Goal: Task Accomplishment & Management: Manage account settings

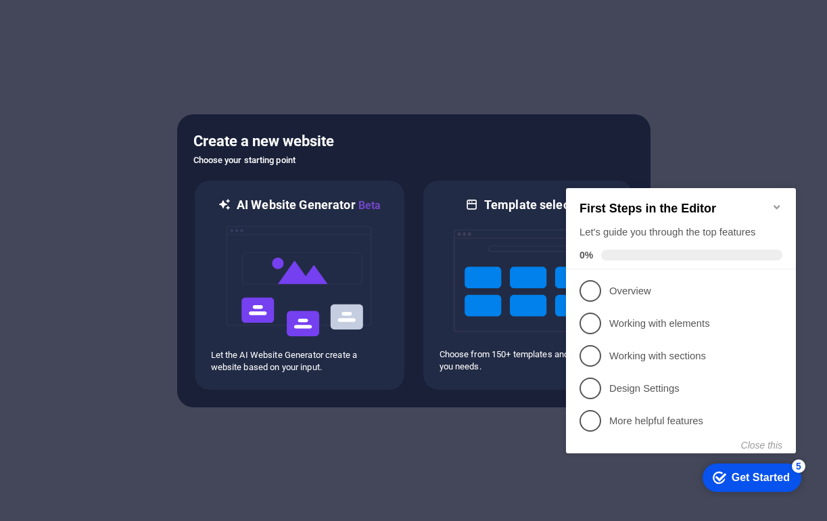
click at [778, 202] on icon "Minimize checklist" at bounding box center [777, 207] width 11 height 11
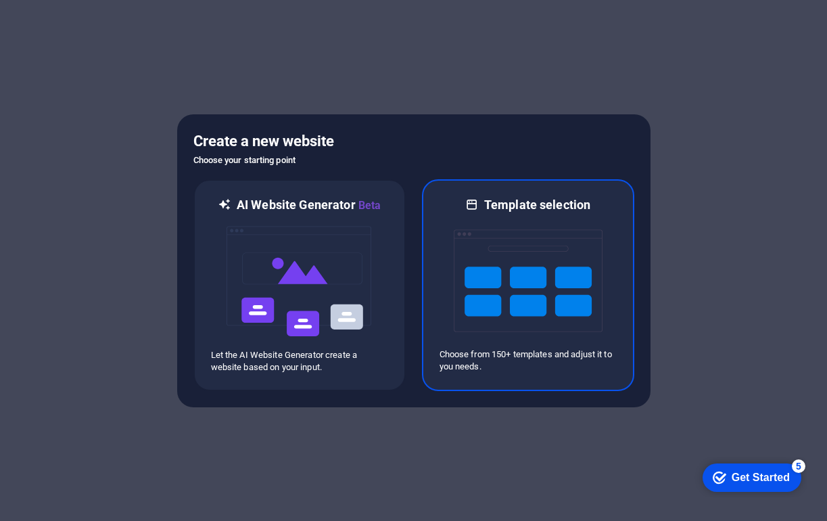
click at [545, 271] on img at bounding box center [528, 280] width 149 height 135
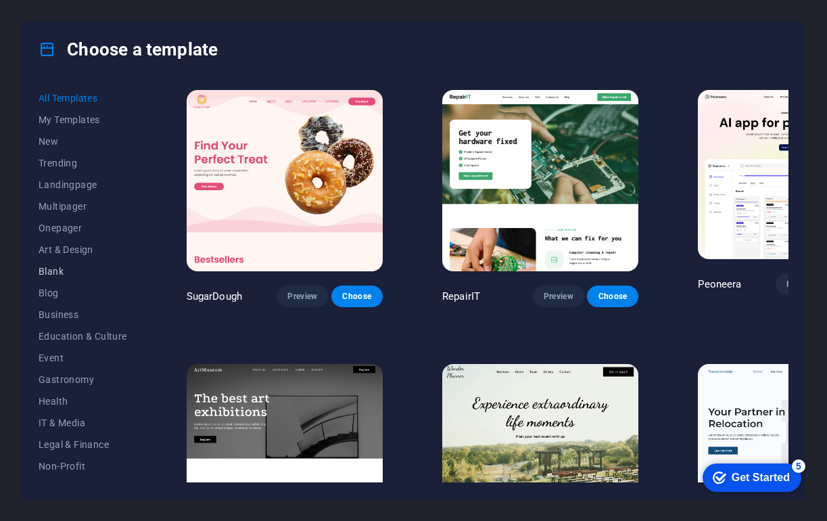
click at [60, 269] on span "Blank" at bounding box center [83, 271] width 89 height 11
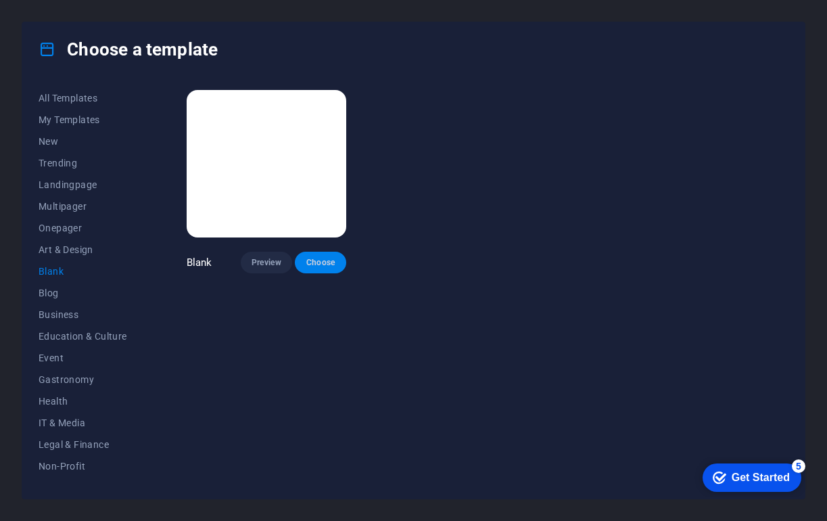
click at [331, 261] on span "Choose" at bounding box center [321, 262] width 30 height 11
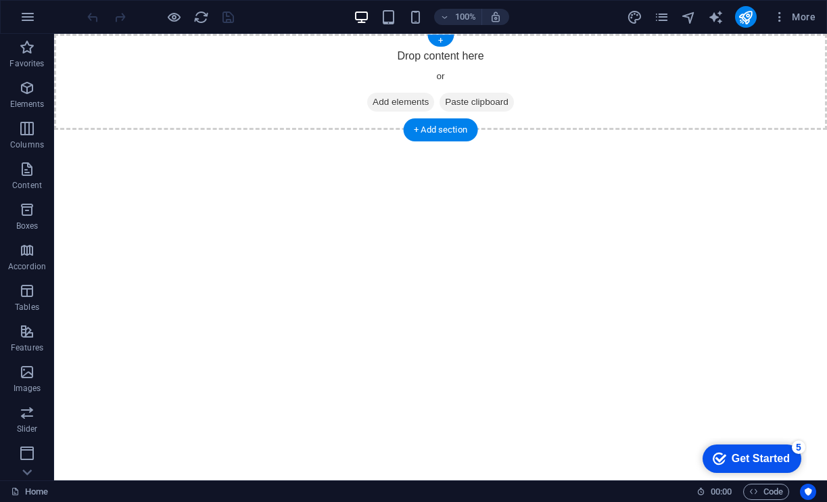
click at [382, 103] on span "Add elements" at bounding box center [400, 102] width 67 height 19
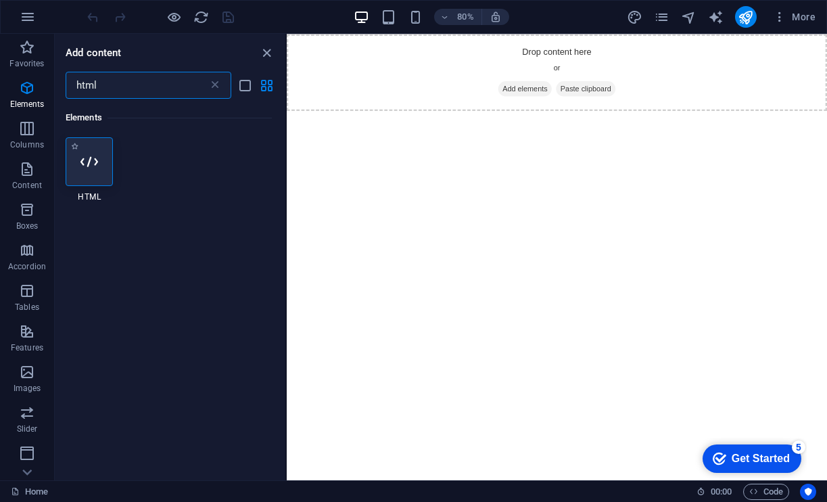
type input "html"
click at [83, 160] on icon at bounding box center [89, 162] width 18 height 18
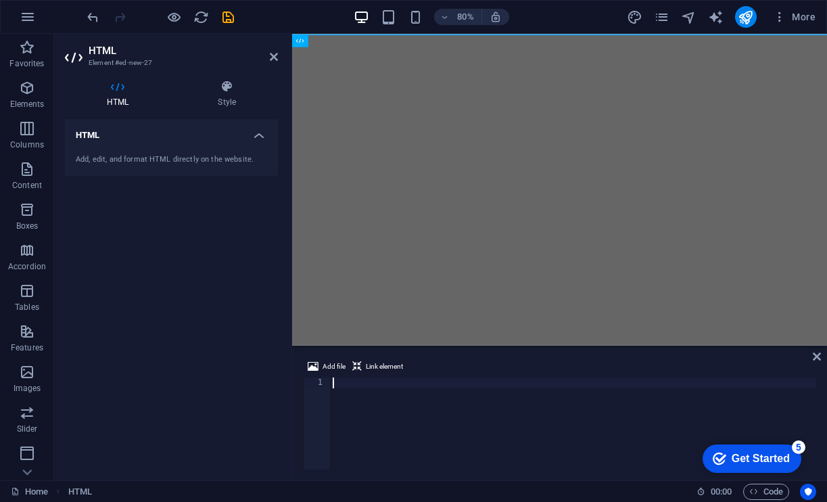
type textarea "</html>"
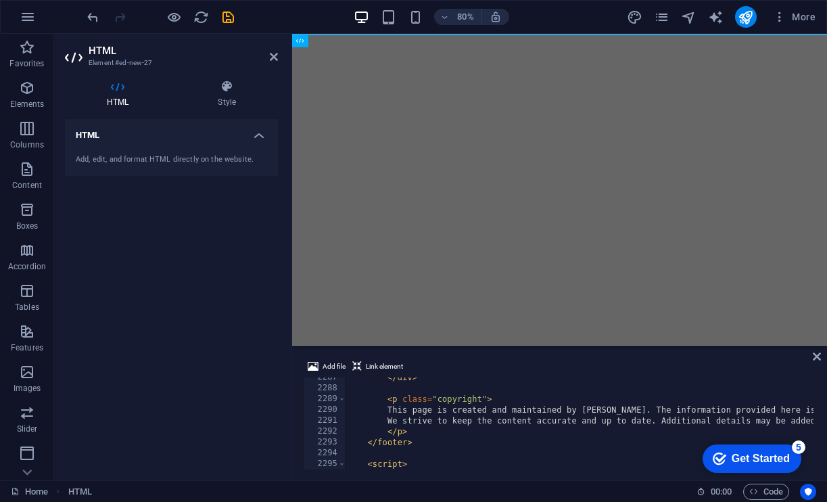
scroll to position [22069, 0]
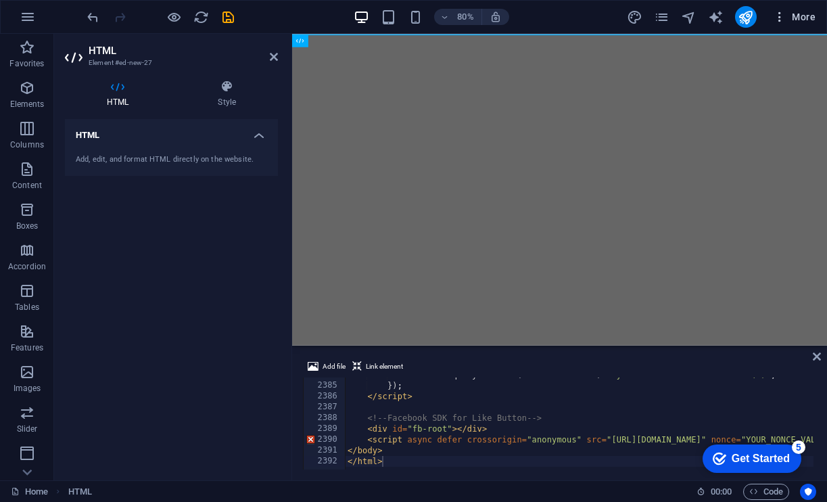
click at [798, 18] on span "More" at bounding box center [794, 17] width 43 height 14
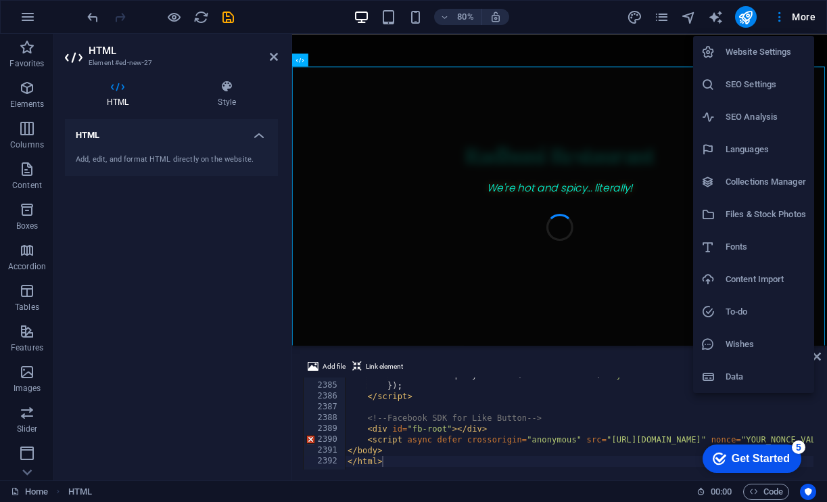
click at [781, 19] on div at bounding box center [413, 251] width 827 height 502
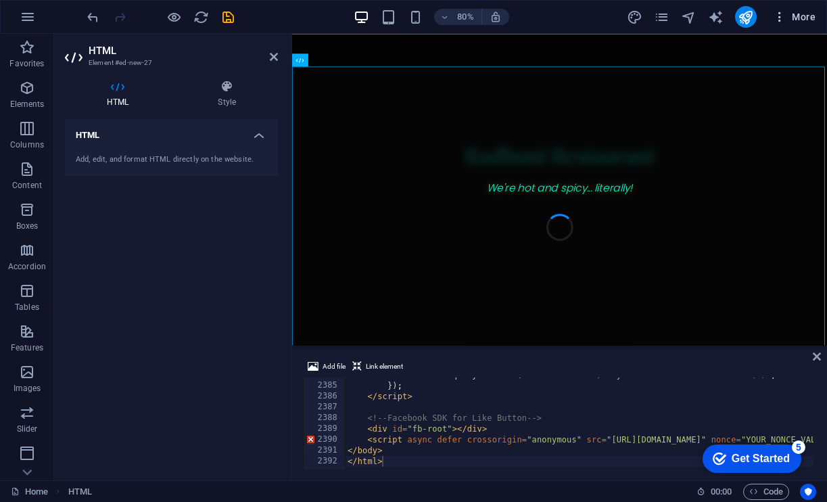
click at [780, 21] on icon "button" at bounding box center [780, 17] width 14 height 14
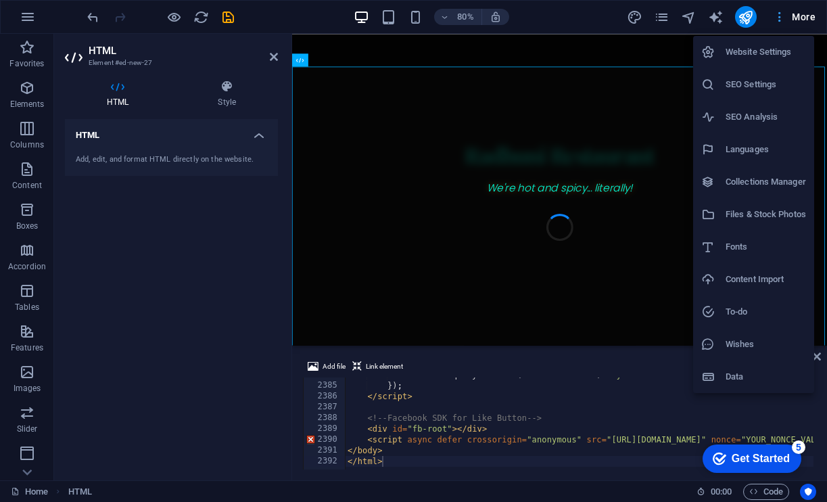
click at [780, 21] on div at bounding box center [413, 251] width 827 height 502
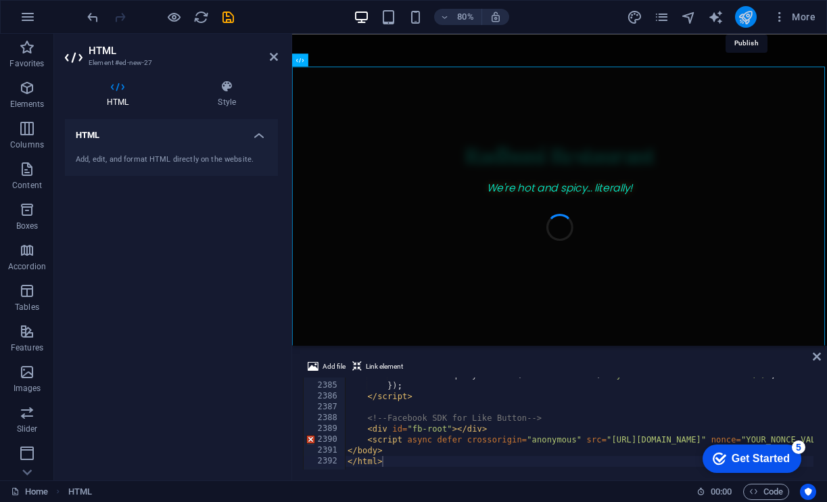
click at [741, 19] on icon "publish" at bounding box center [746, 17] width 16 height 16
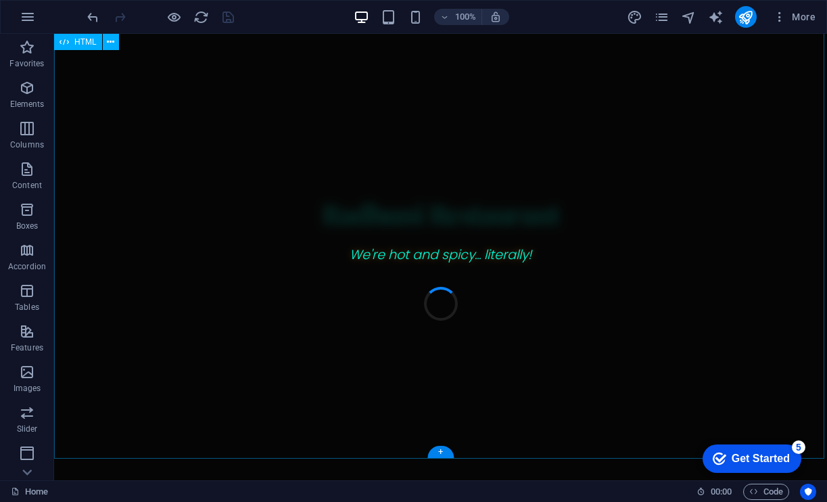
scroll to position [2134, 0]
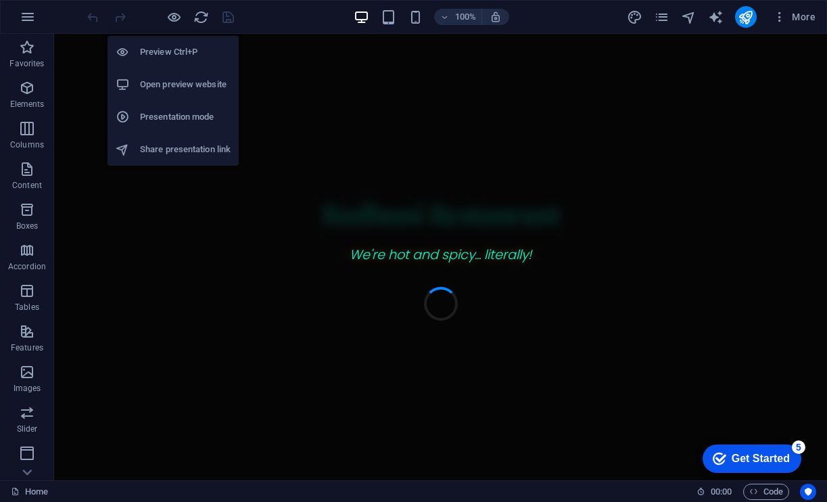
click at [174, 87] on h6 "Open preview website" at bounding box center [185, 84] width 91 height 16
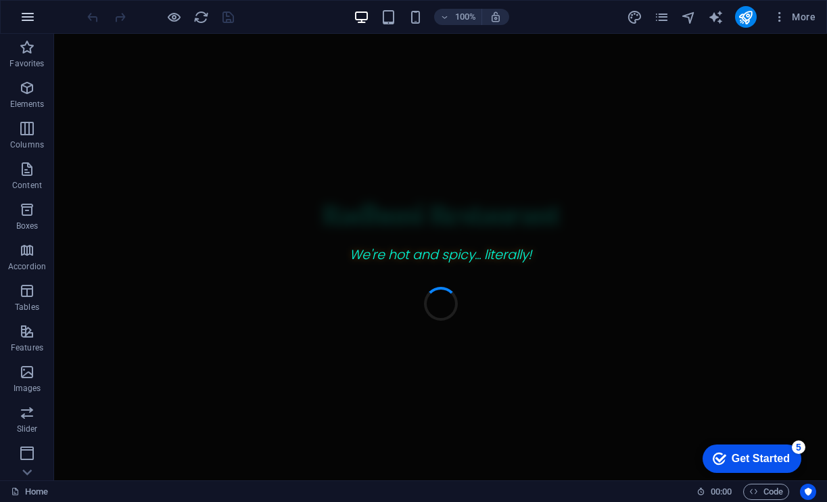
click at [32, 20] on icon "button" at bounding box center [28, 17] width 16 height 16
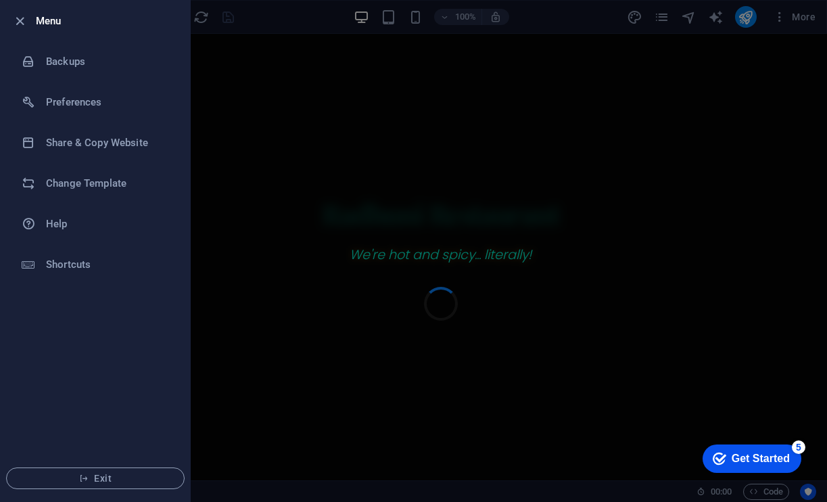
click at [289, 24] on div at bounding box center [413, 251] width 827 height 502
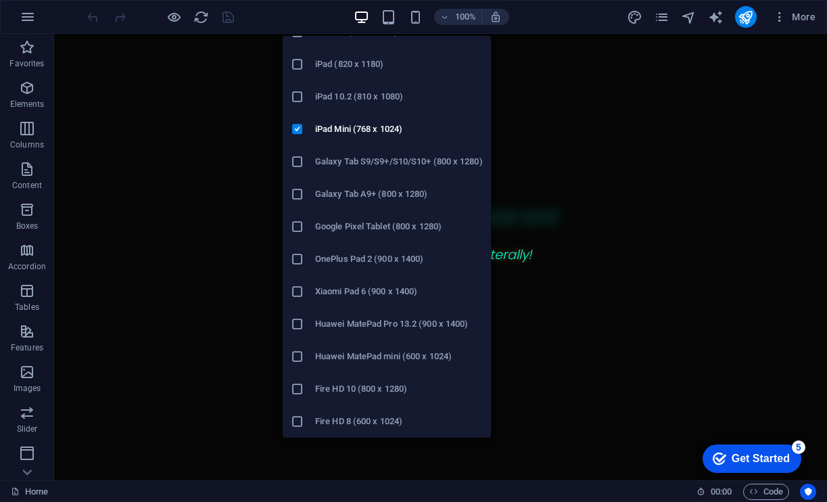
scroll to position [85, 0]
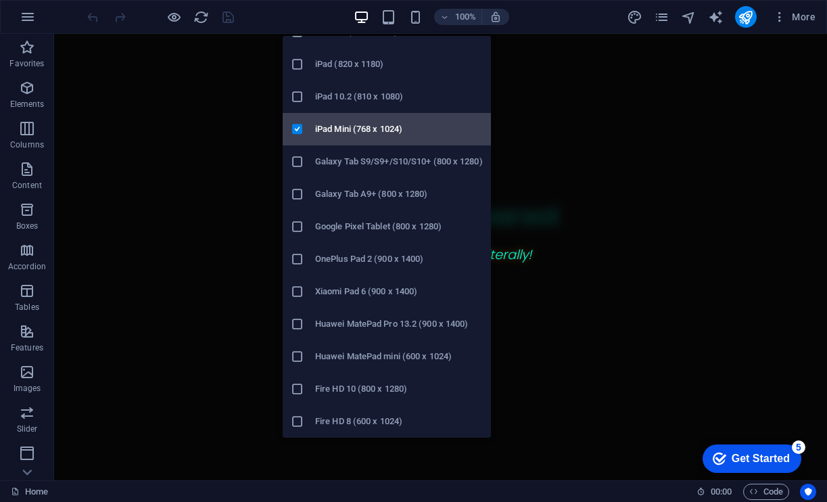
click at [298, 128] on icon at bounding box center [298, 129] width 14 height 14
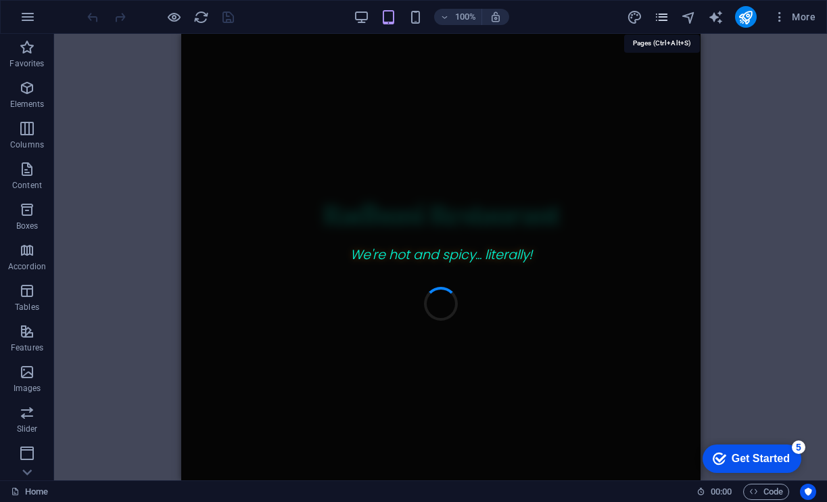
click at [665, 19] on icon "pages" at bounding box center [662, 17] width 16 height 16
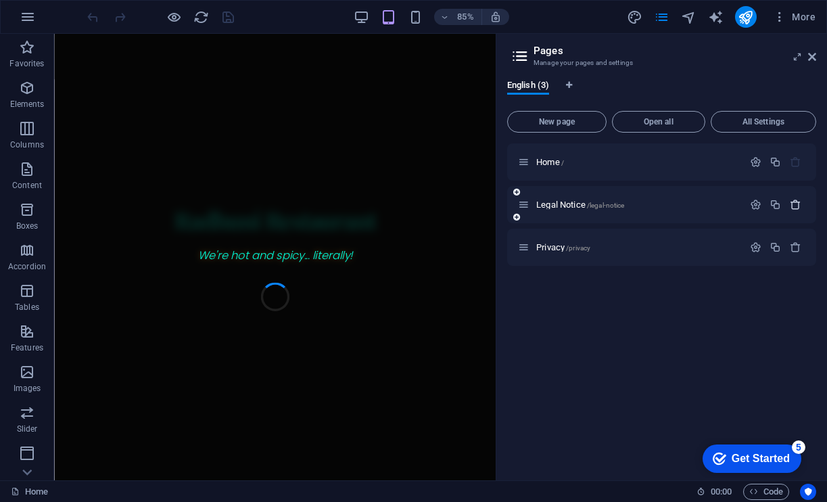
click at [797, 207] on icon "button" at bounding box center [795, 204] width 11 height 11
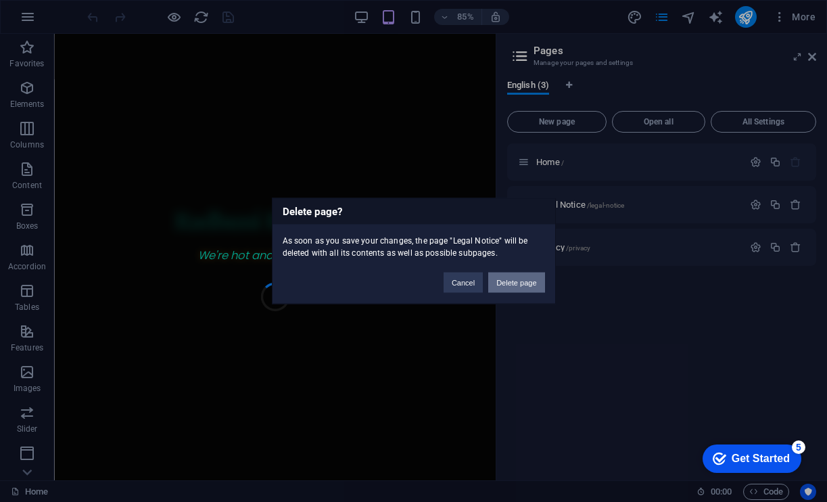
click at [514, 286] on button "Delete page" at bounding box center [516, 283] width 56 height 20
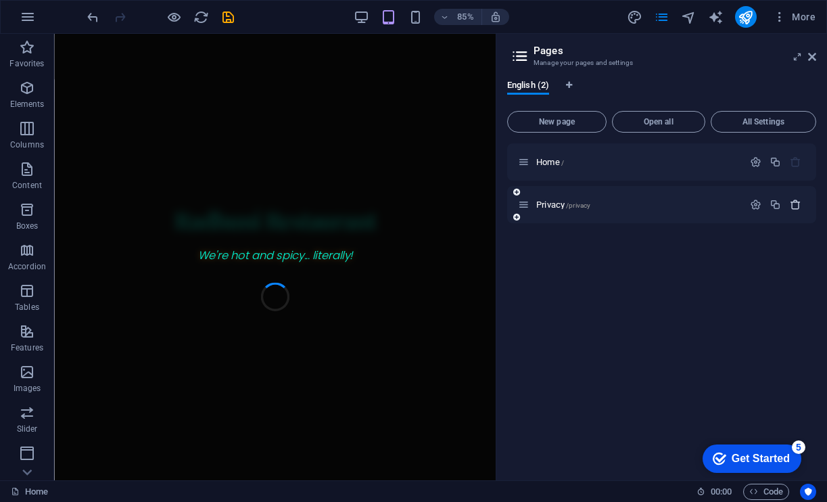
click at [794, 204] on icon "button" at bounding box center [795, 204] width 11 height 11
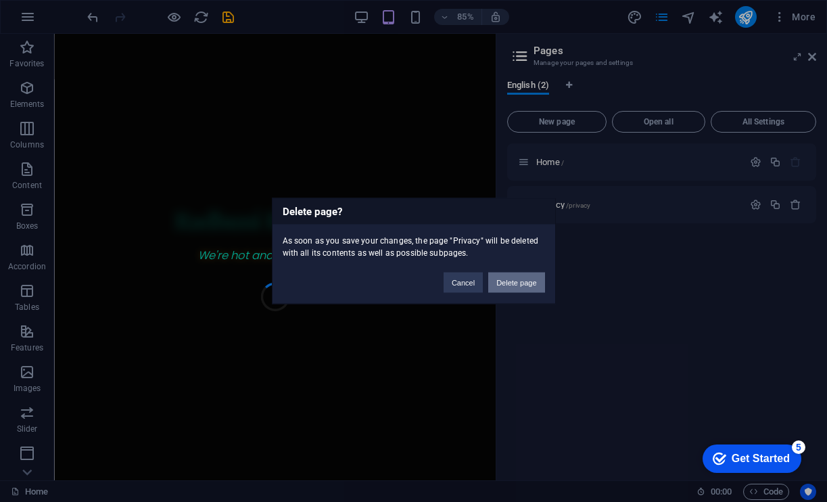
click at [528, 287] on button "Delete page" at bounding box center [516, 283] width 56 height 20
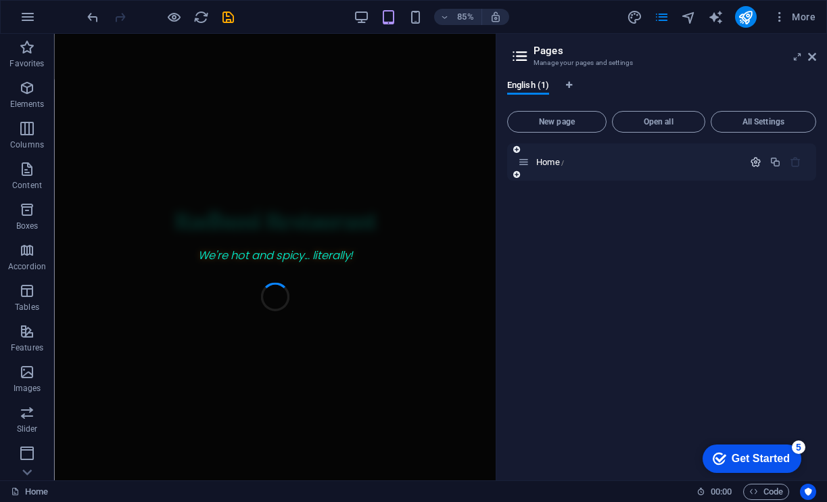
click at [756, 164] on icon "button" at bounding box center [755, 161] width 11 height 11
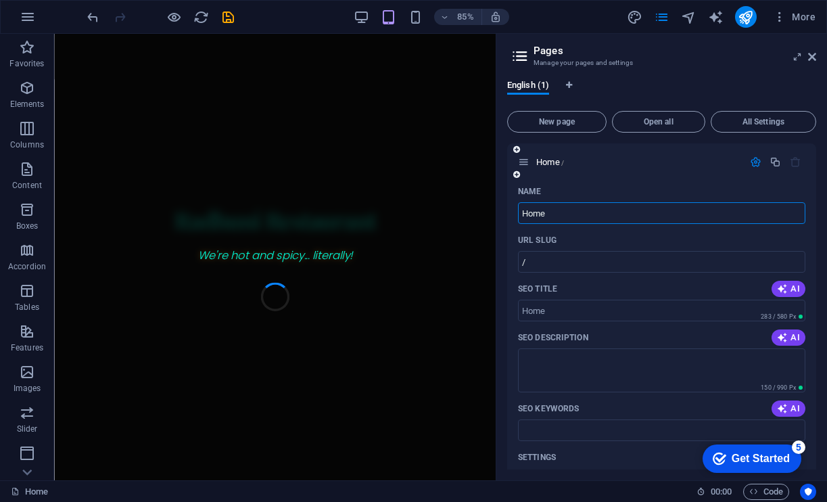
scroll to position [0, 0]
click at [816, 53] on aside "Pages Manage your pages and settings English (1) New page Open all All Settings…" at bounding box center [661, 257] width 331 height 446
click at [814, 59] on icon at bounding box center [812, 56] width 8 height 11
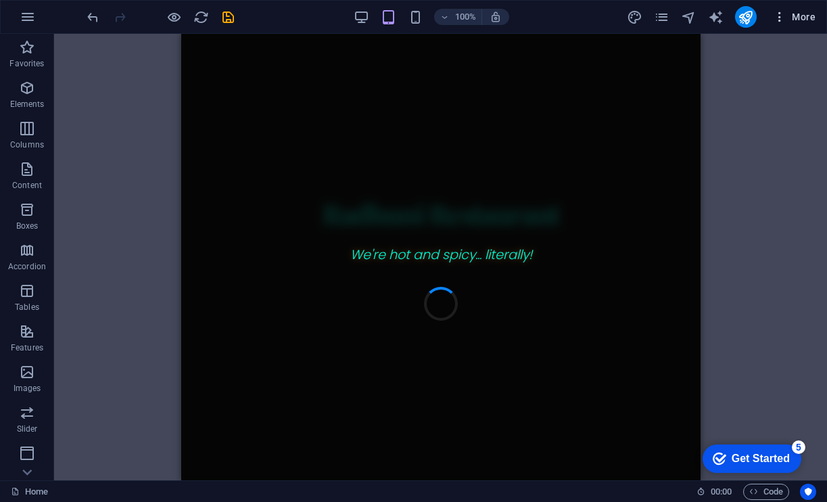
click at [781, 26] on button "More" at bounding box center [794, 17] width 53 height 22
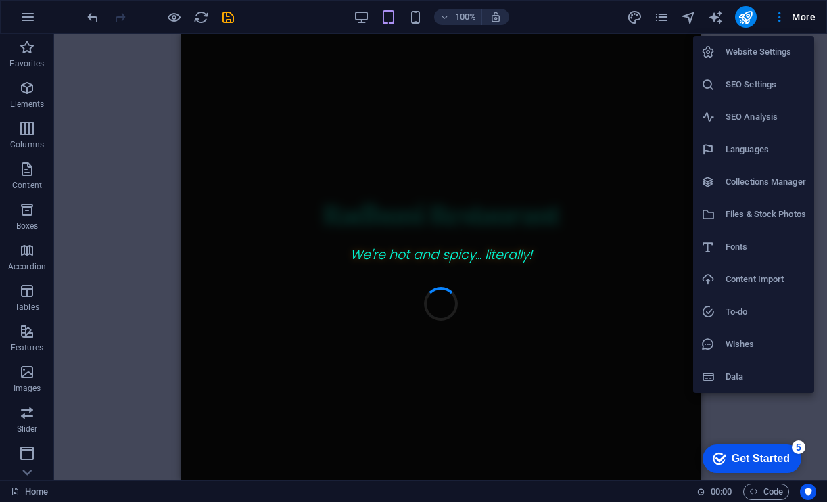
click at [773, 57] on h6 "Website Settings" at bounding box center [766, 52] width 80 height 16
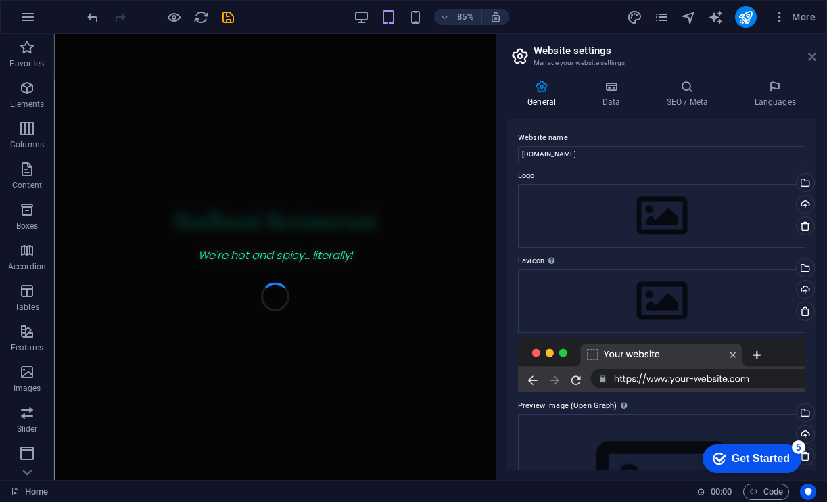
click at [810, 59] on icon at bounding box center [812, 56] width 8 height 11
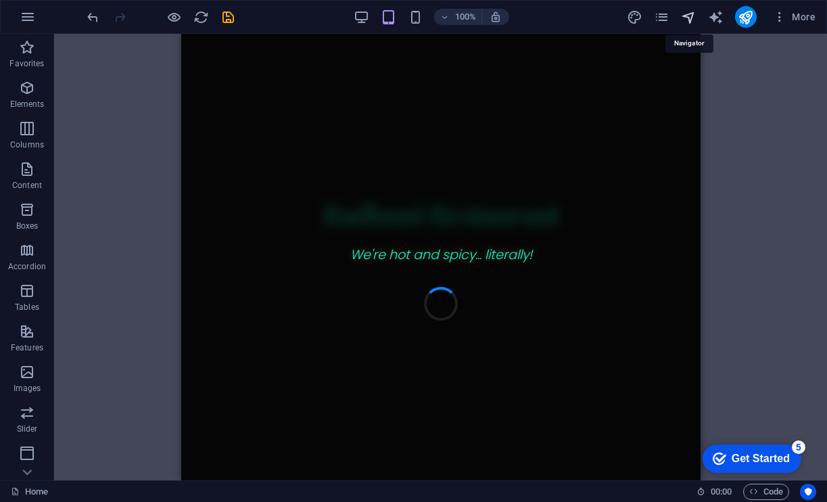
click at [688, 17] on icon "navigator" at bounding box center [689, 17] width 16 height 16
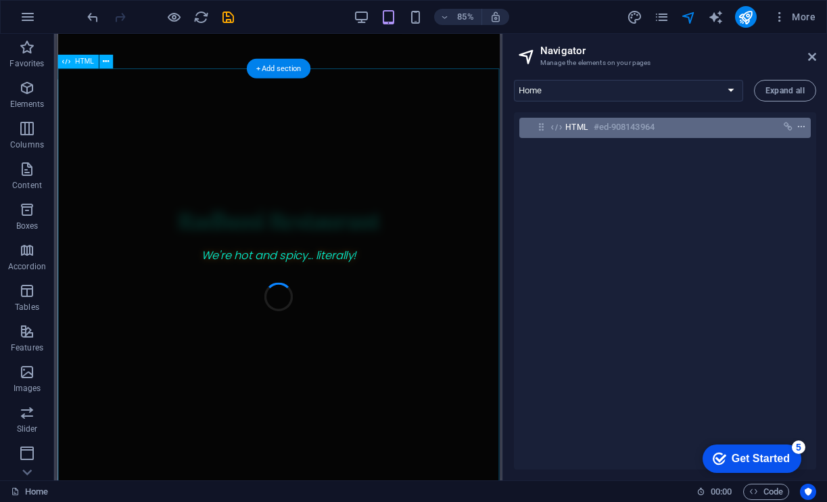
click at [799, 126] on icon "context-menu" at bounding box center [801, 126] width 9 height 9
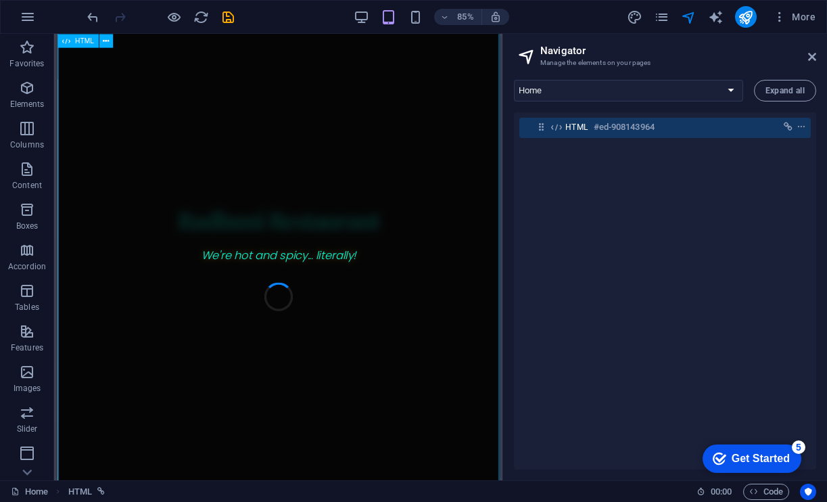
click at [544, 131] on icon at bounding box center [541, 126] width 11 height 11
click at [795, 87] on span "Expand all" at bounding box center [784, 91] width 39 height 8
click at [663, 20] on icon "pages" at bounding box center [662, 17] width 16 height 16
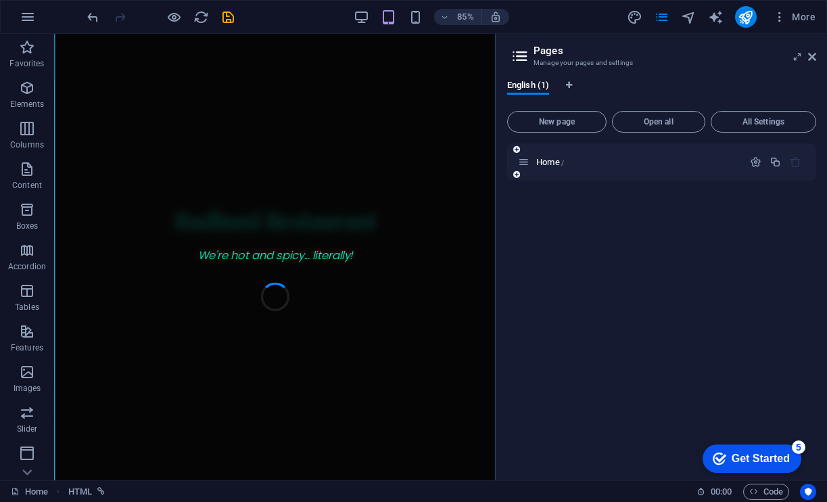
click at [755, 168] on div at bounding box center [776, 162] width 60 height 15
click at [755, 162] on icon "button" at bounding box center [755, 161] width 11 height 11
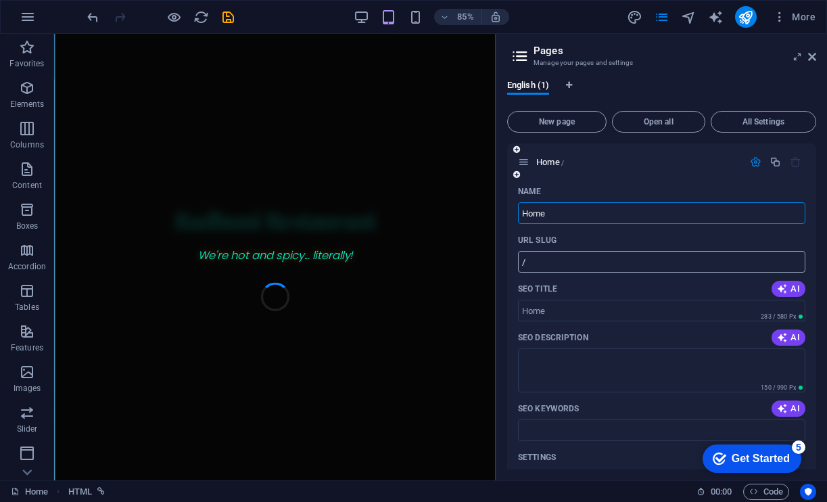
click at [627, 266] on input "/" at bounding box center [661, 262] width 287 height 22
click at [596, 310] on input "SEO Title" at bounding box center [661, 311] width 287 height 22
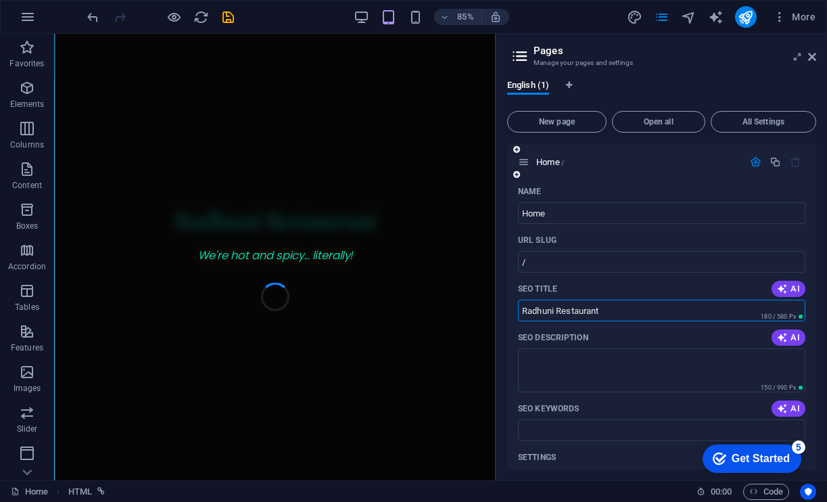
type input "Radhuni Restaurant"
click at [782, 343] on button "AI" at bounding box center [789, 337] width 34 height 16
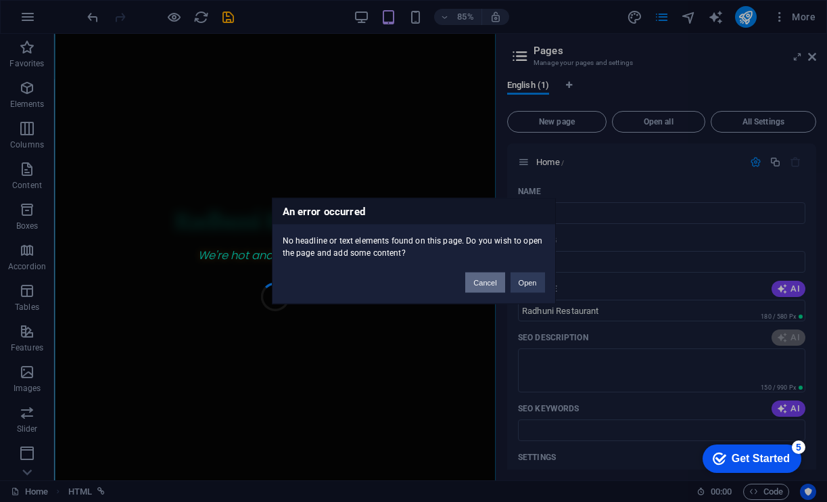
click at [490, 285] on button "Cancel" at bounding box center [484, 283] width 39 height 20
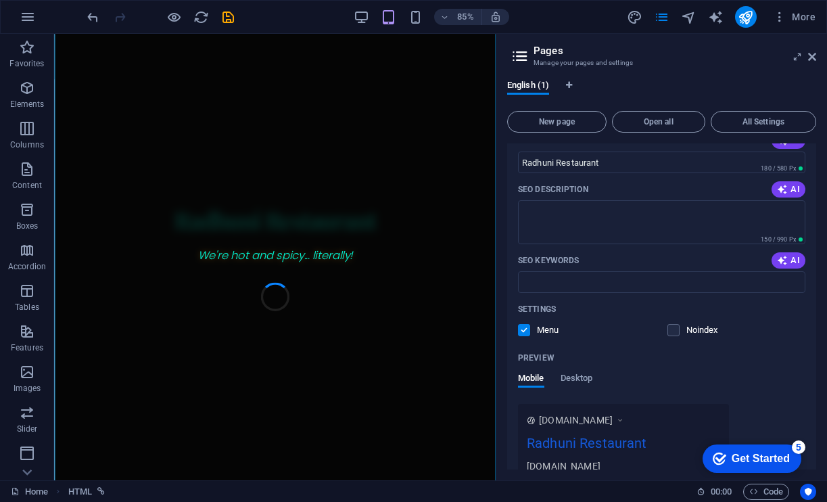
scroll to position [152, 0]
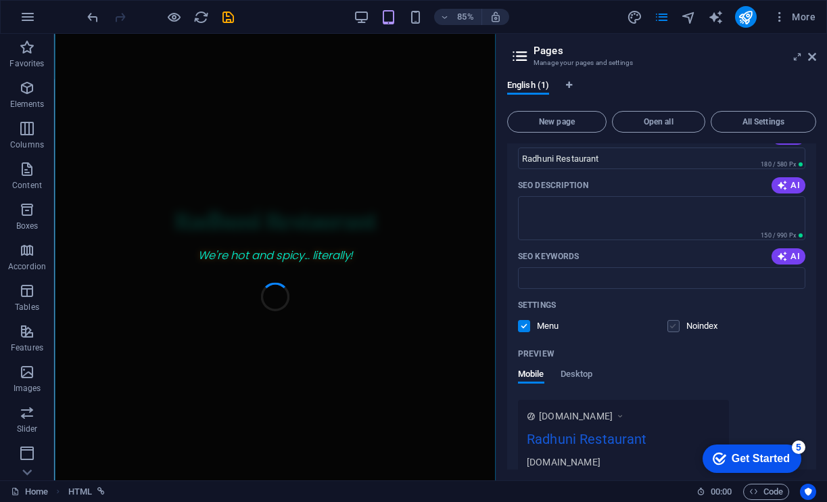
click at [676, 329] on label at bounding box center [673, 326] width 12 height 12
click at [0, 0] on input "checkbox" at bounding box center [0, 0] width 0 height 0
click at [531, 329] on span at bounding box center [533, 326] width 7 height 7
click at [524, 329] on label at bounding box center [524, 326] width 12 height 12
click at [0, 0] on input "checkbox" at bounding box center [0, 0] width 0 height 0
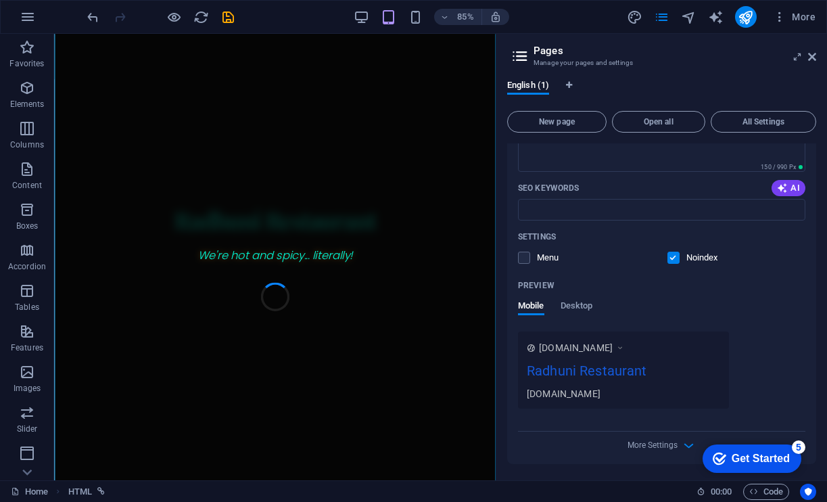
scroll to position [220, 0]
click at [519, 259] on label at bounding box center [524, 258] width 12 height 12
click at [0, 0] on input "checkbox" at bounding box center [0, 0] width 0 height 0
click at [671, 262] on label at bounding box center [673, 258] width 12 height 12
click at [0, 0] on input "checkbox" at bounding box center [0, 0] width 0 height 0
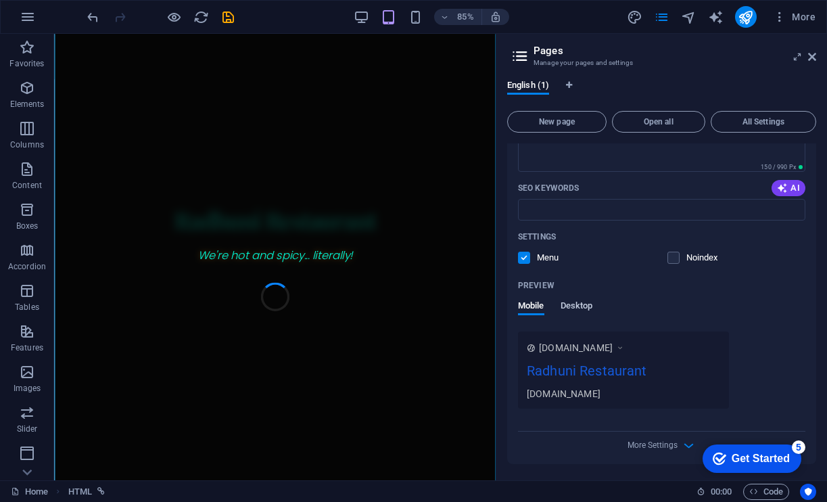
click at [586, 305] on span "Desktop" at bounding box center [577, 307] width 32 height 19
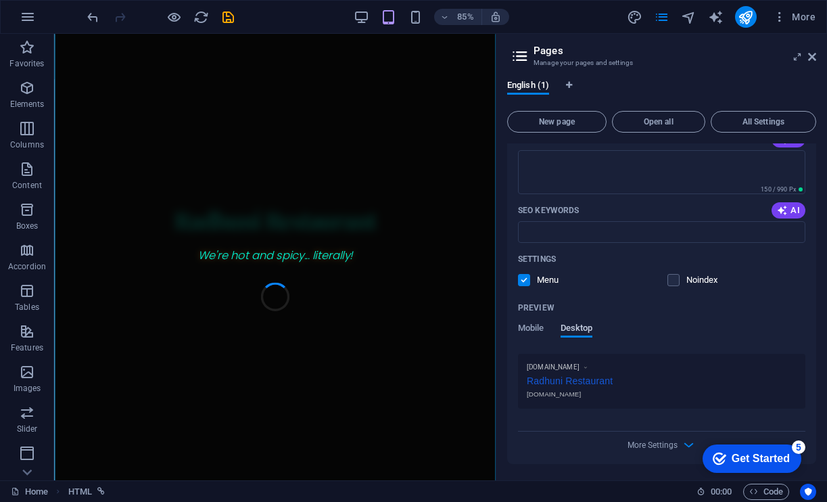
scroll to position [195, 0]
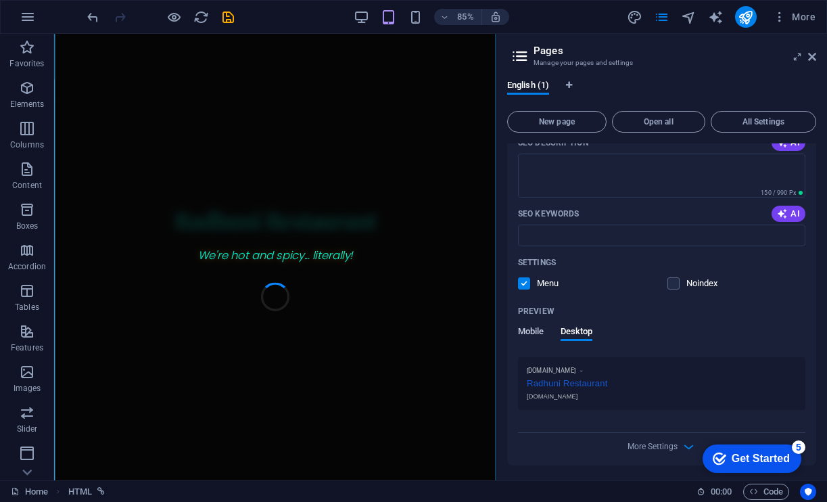
click at [540, 332] on span "Mobile" at bounding box center [531, 332] width 26 height 19
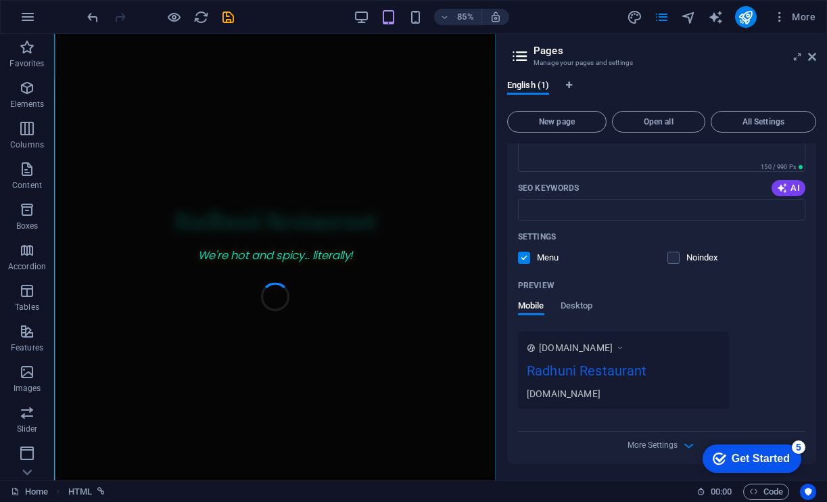
scroll to position [220, 0]
click at [667, 448] on span "More Settings" at bounding box center [653, 444] width 50 height 9
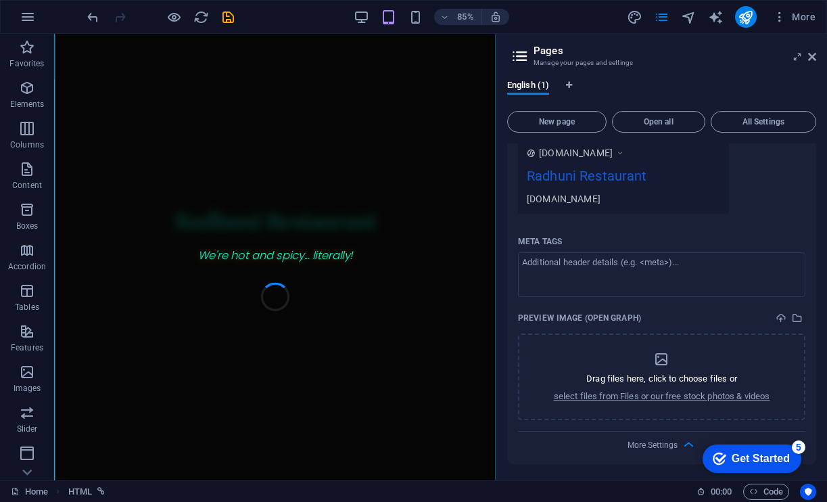
scroll to position [415, 0]
click at [732, 460] on div "Get Started" at bounding box center [761, 458] width 58 height 12
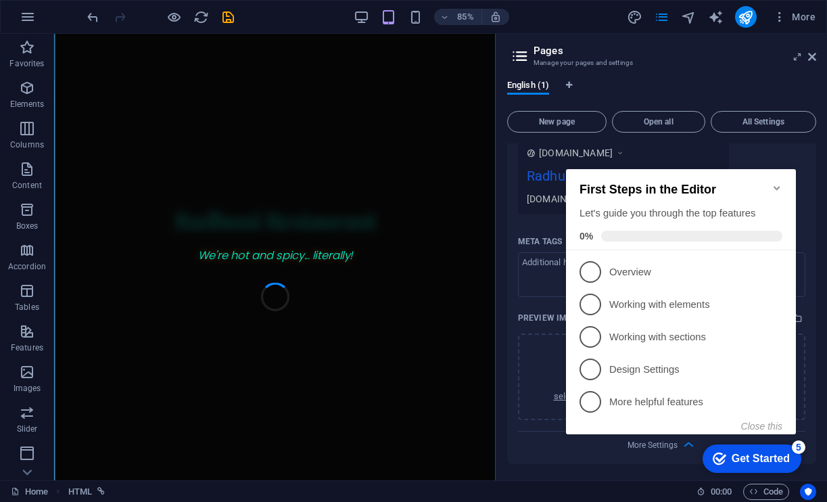
click at [772, 183] on icon "Minimize checklist" at bounding box center [777, 188] width 11 height 11
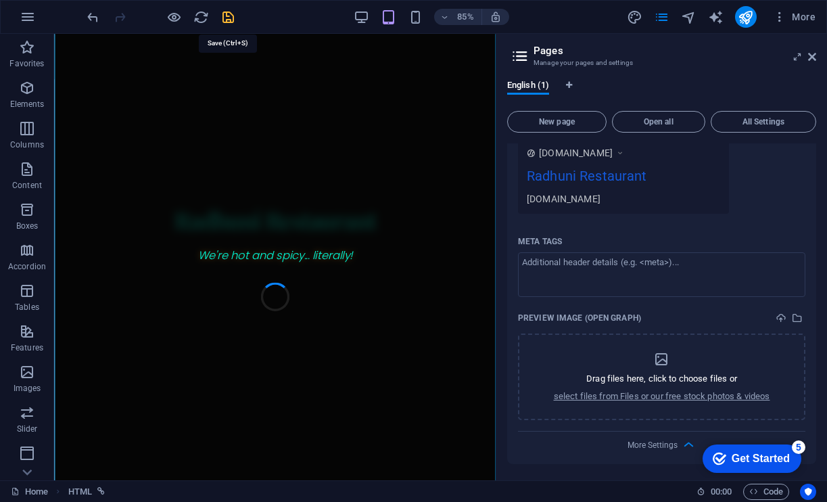
click at [228, 20] on icon "save" at bounding box center [228, 17] width 16 height 16
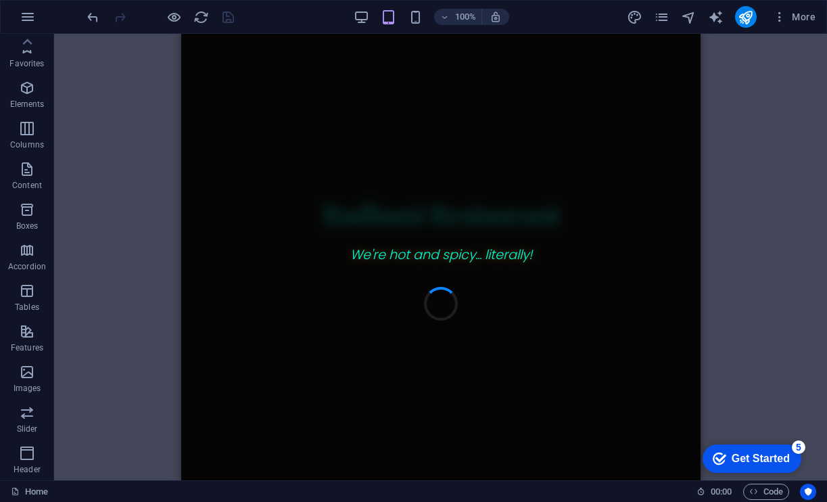
scroll to position [0, 0]
click at [801, 19] on span "More" at bounding box center [794, 17] width 43 height 14
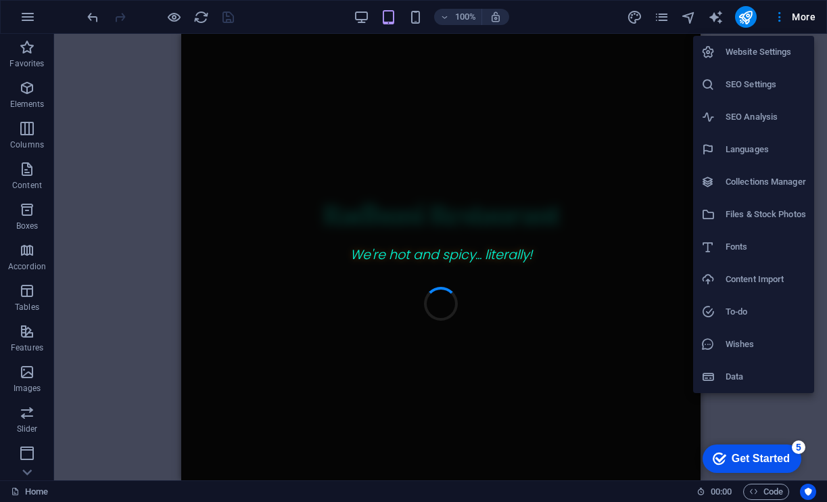
click at [772, 59] on h6 "Website Settings" at bounding box center [766, 52] width 80 height 16
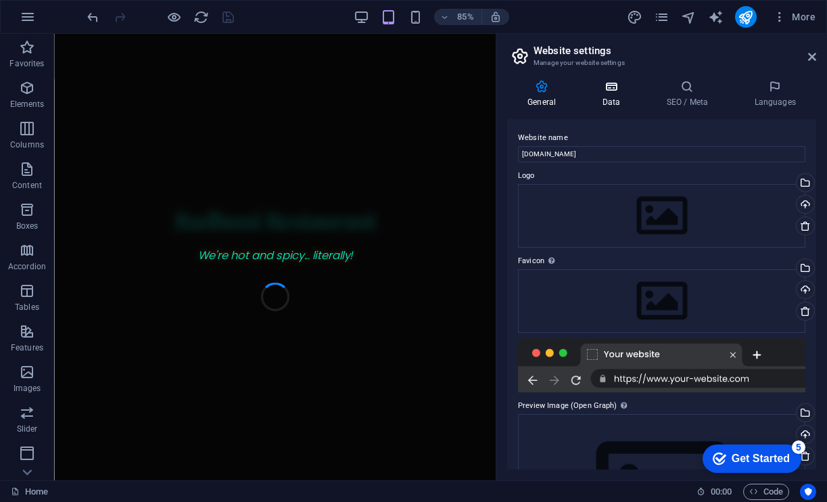
click at [623, 95] on h4 "Data" at bounding box center [614, 94] width 64 height 28
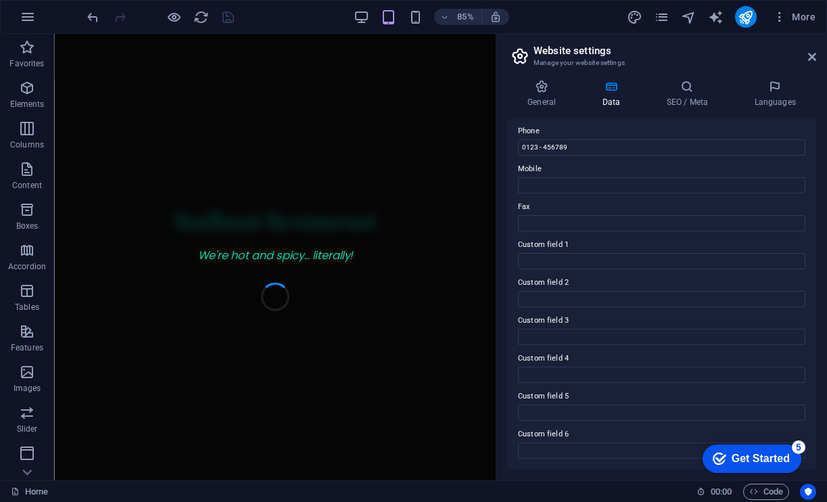
scroll to position [298, 0]
click at [690, 93] on icon at bounding box center [687, 87] width 83 height 14
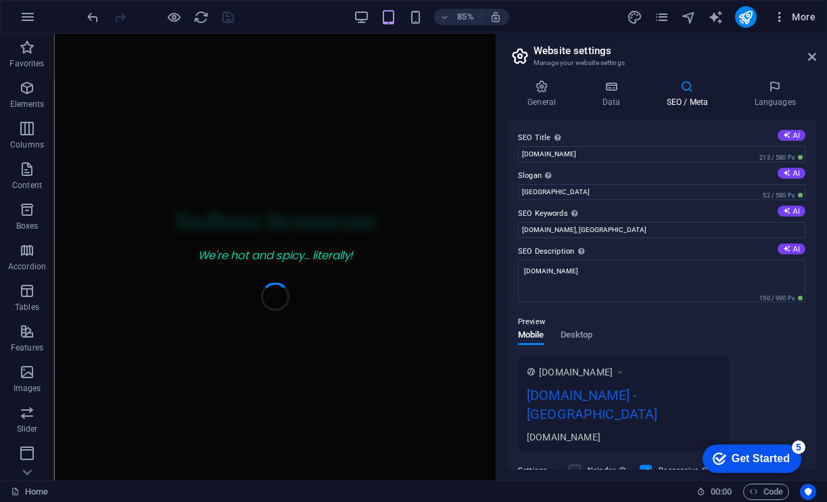
click at [778, 20] on icon "button" at bounding box center [780, 17] width 14 height 14
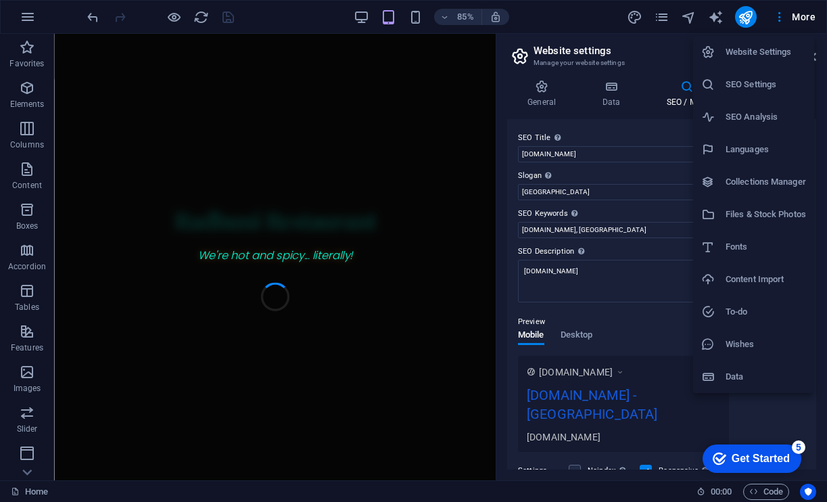
click at [788, 11] on div at bounding box center [413, 251] width 827 height 502
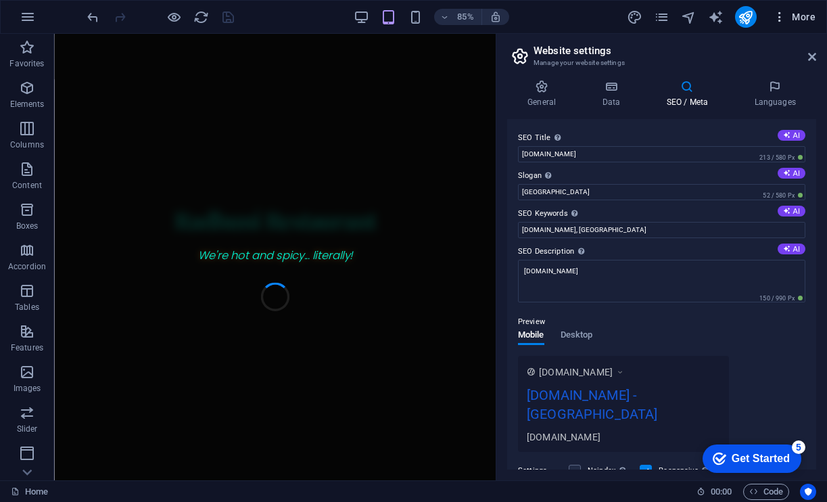
click at [784, 16] on icon "button" at bounding box center [780, 17] width 14 height 14
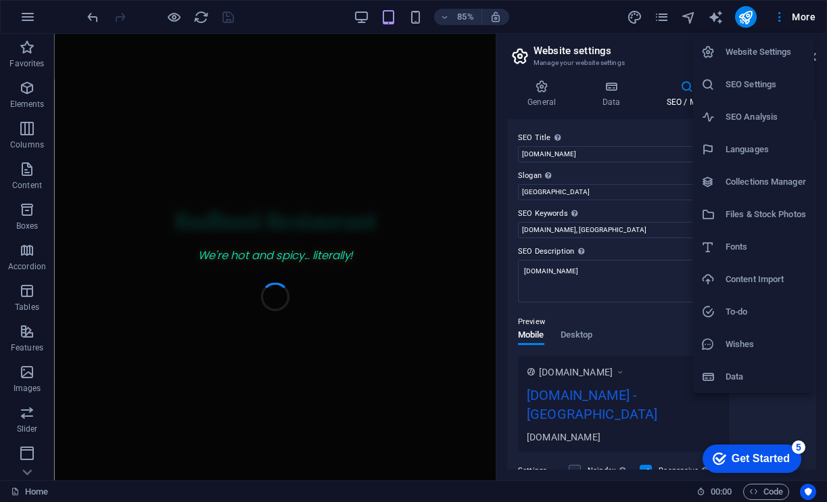
click at [22, 12] on div at bounding box center [413, 251] width 827 height 502
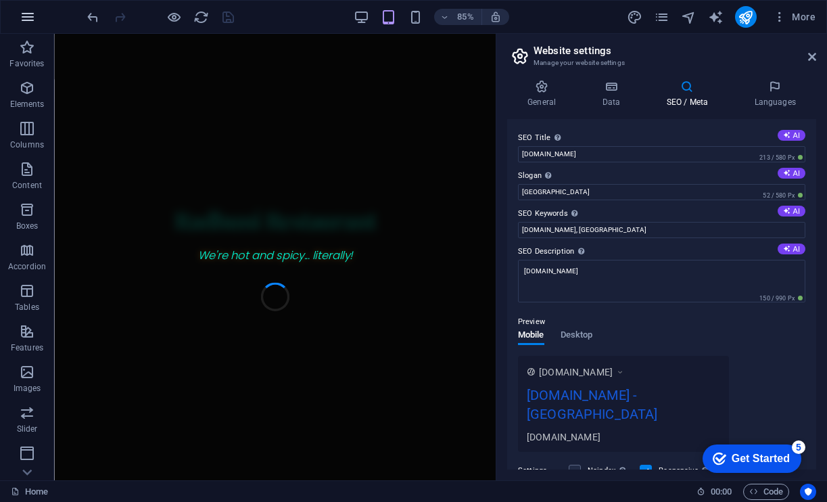
click at [29, 17] on icon "button" at bounding box center [28, 17] width 16 height 16
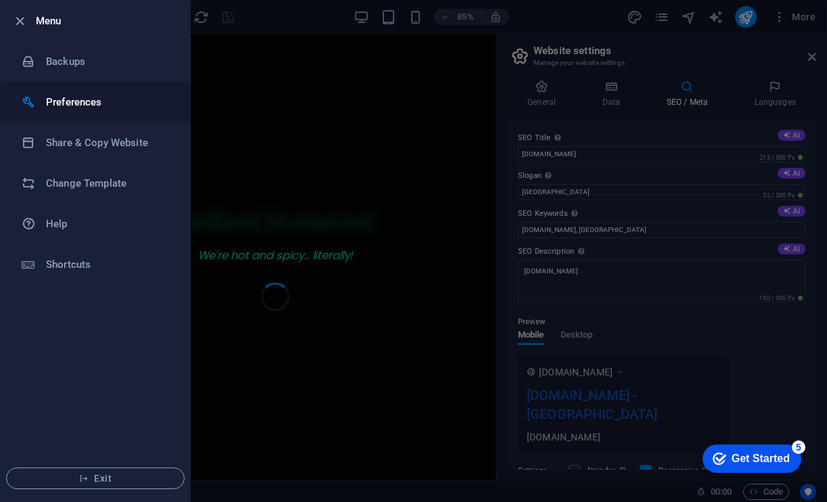
click at [74, 100] on h6 "Preferences" at bounding box center [108, 102] width 125 height 16
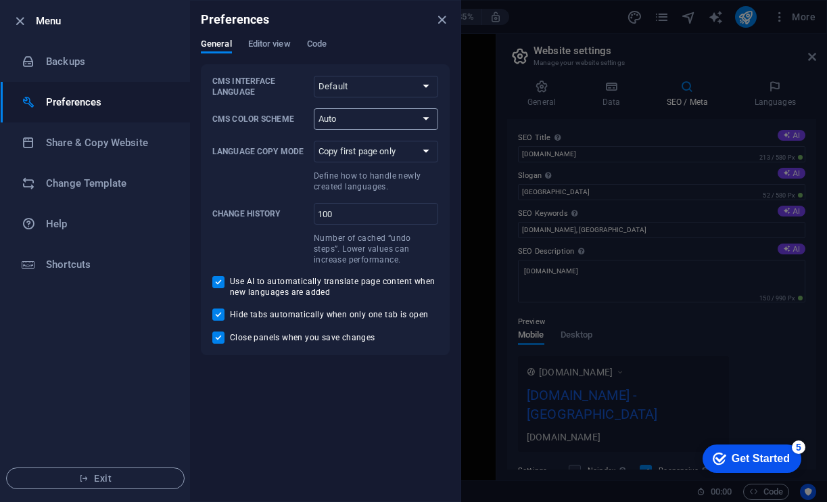
select select "dark"
click at [258, 46] on span "Editor view" at bounding box center [269, 45] width 43 height 19
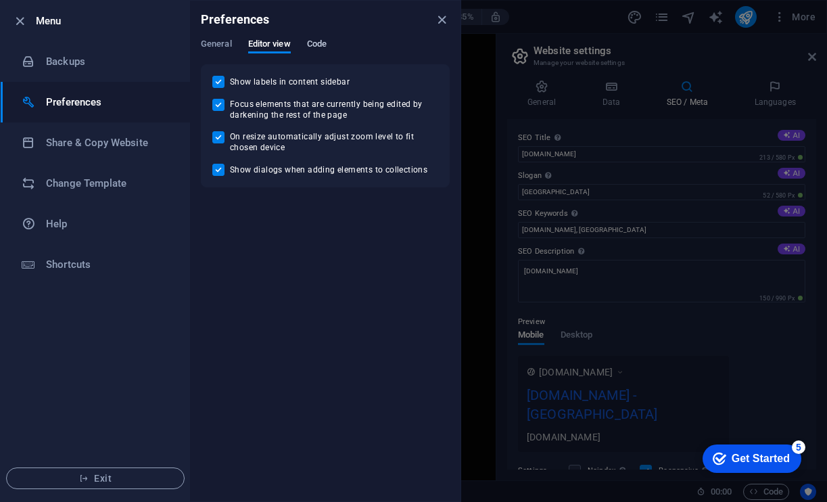
click at [321, 47] on span "Code" at bounding box center [317, 45] width 20 height 19
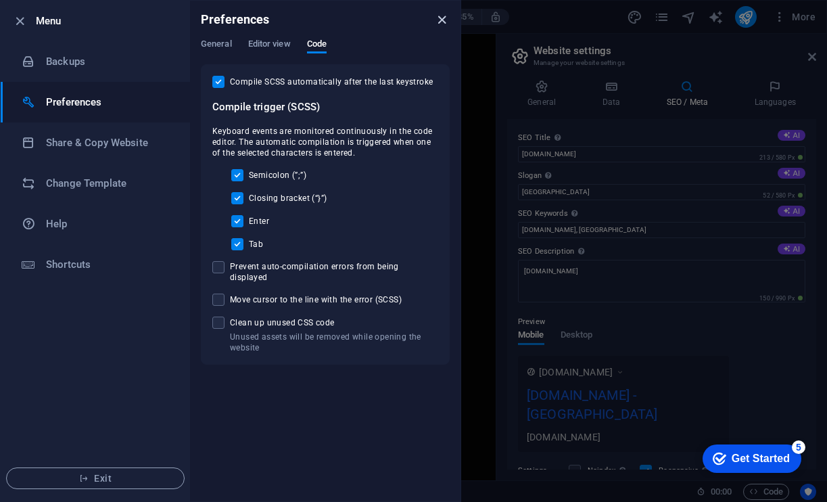
click at [442, 22] on icon "close" at bounding box center [442, 20] width 16 height 16
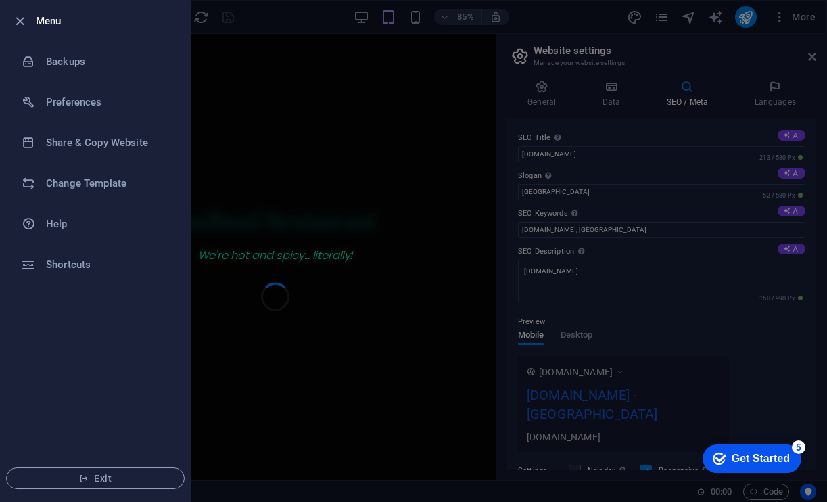
click at [294, 160] on div at bounding box center [413, 251] width 827 height 502
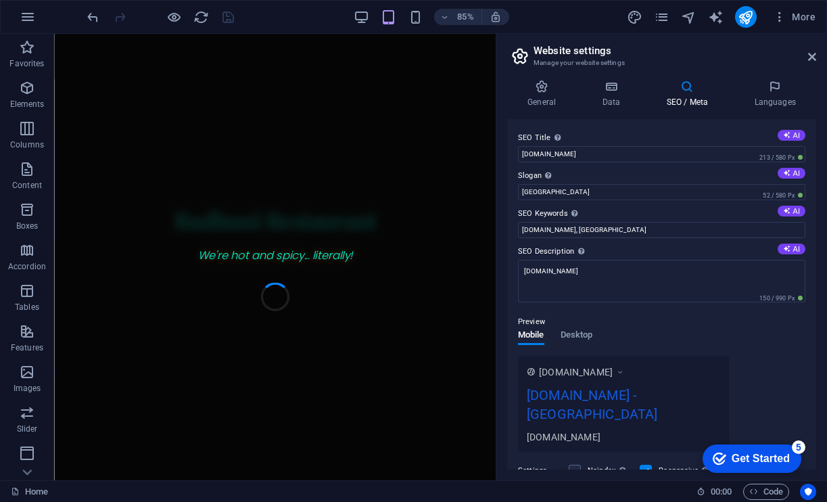
scroll to position [0, 0]
click at [725, 196] on input "Berlin" at bounding box center [661, 192] width 287 height 16
type input "B"
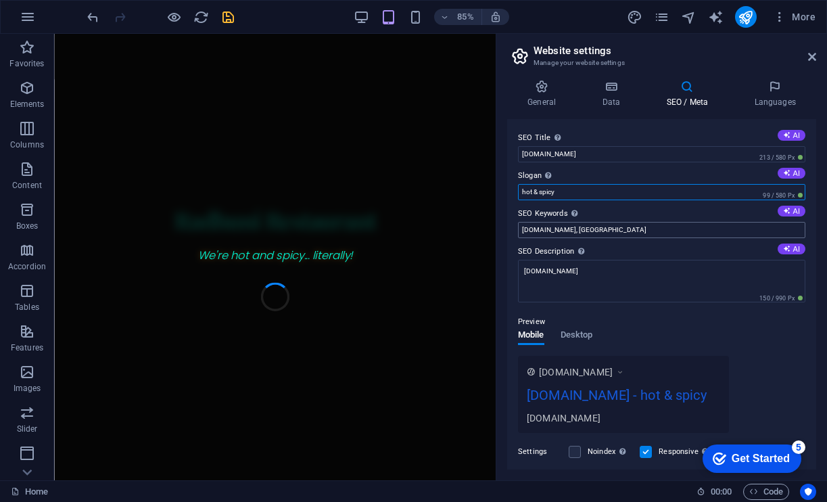
type input "hot & spicy"
click at [717, 229] on input "radhunirestaurants.com, Berlin" at bounding box center [661, 230] width 287 height 16
type input "radhunirestaurants.com, Michigan"
click at [795, 212] on button "AI" at bounding box center [792, 211] width 28 height 11
click at [792, 250] on button "AI" at bounding box center [792, 248] width 28 height 11
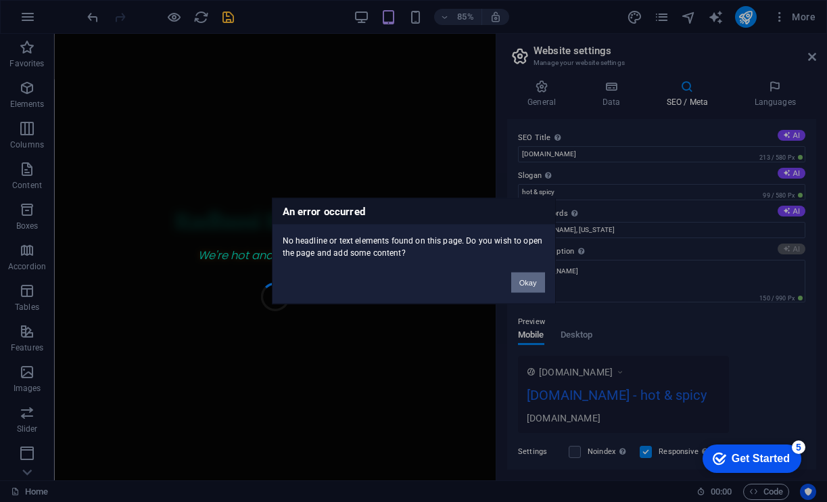
click at [525, 281] on button "Okay" at bounding box center [528, 283] width 34 height 20
click at [523, 285] on button "Okay" at bounding box center [528, 283] width 34 height 20
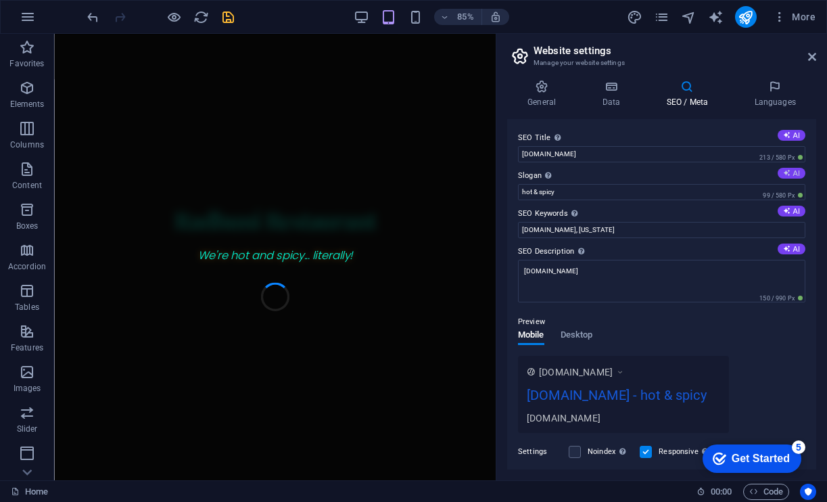
click at [793, 173] on button "AI" at bounding box center [792, 173] width 28 height 11
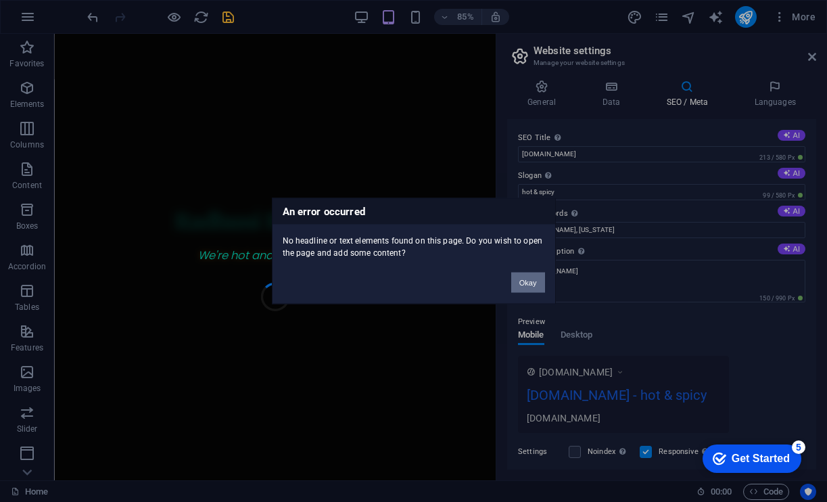
click at [536, 282] on button "Okay" at bounding box center [528, 283] width 34 height 20
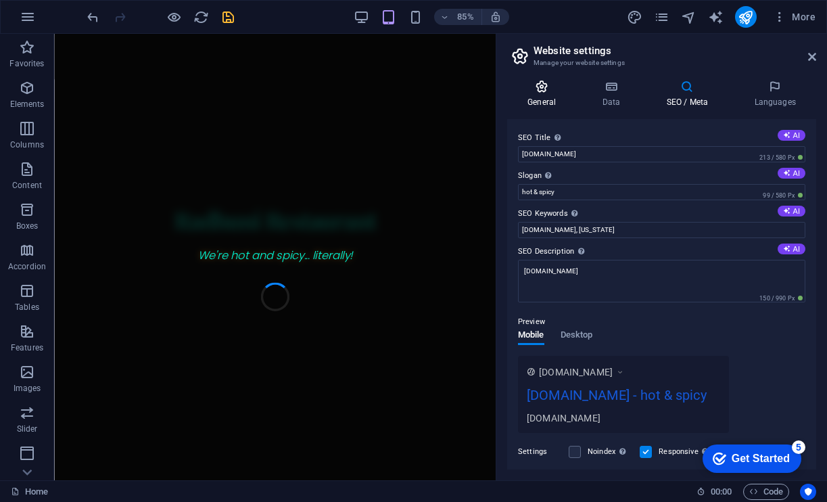
click at [553, 95] on h4 "General" at bounding box center [544, 94] width 74 height 28
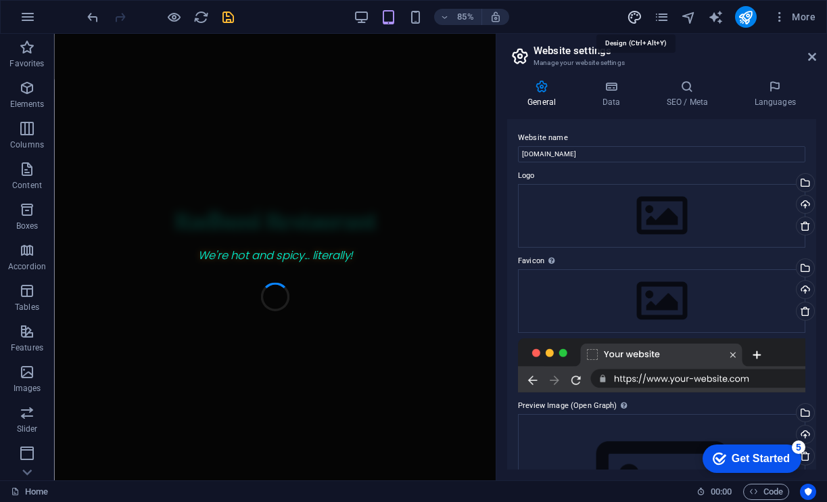
click at [638, 14] on icon "design" at bounding box center [635, 17] width 16 height 16
select select "px"
select select "400"
select select "px"
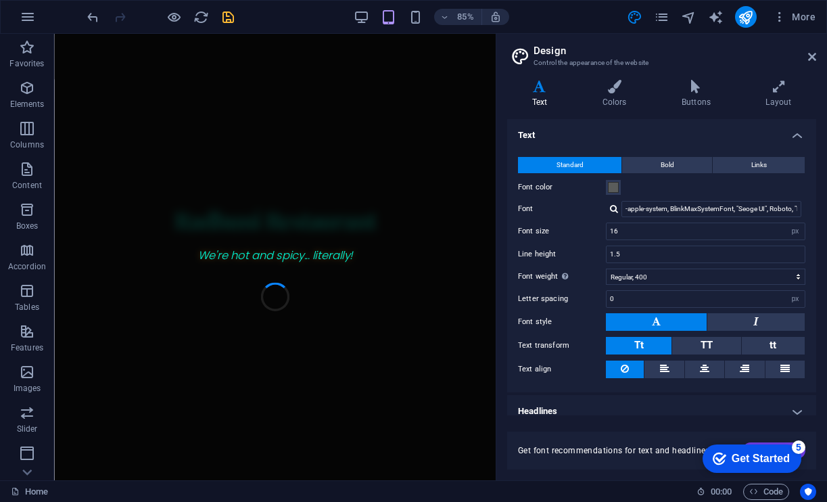
click at [675, 21] on div "More" at bounding box center [724, 17] width 194 height 22
click at [667, 20] on icon "pages" at bounding box center [662, 17] width 16 height 16
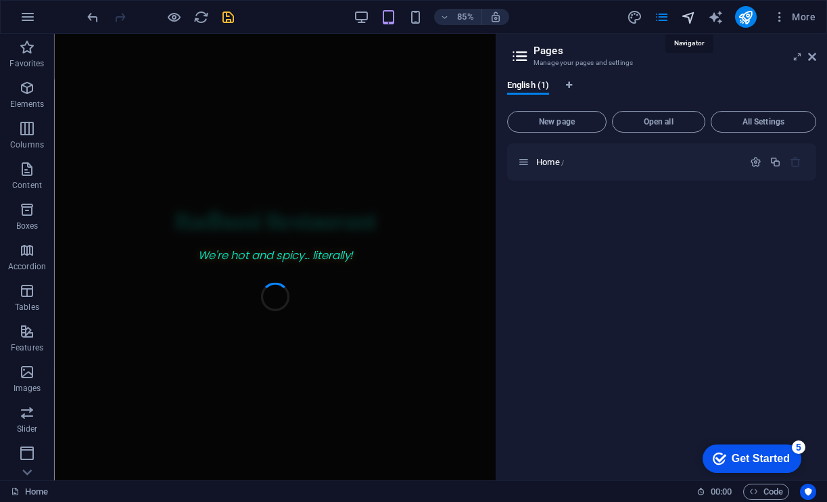
click at [686, 18] on icon "navigator" at bounding box center [689, 17] width 16 height 16
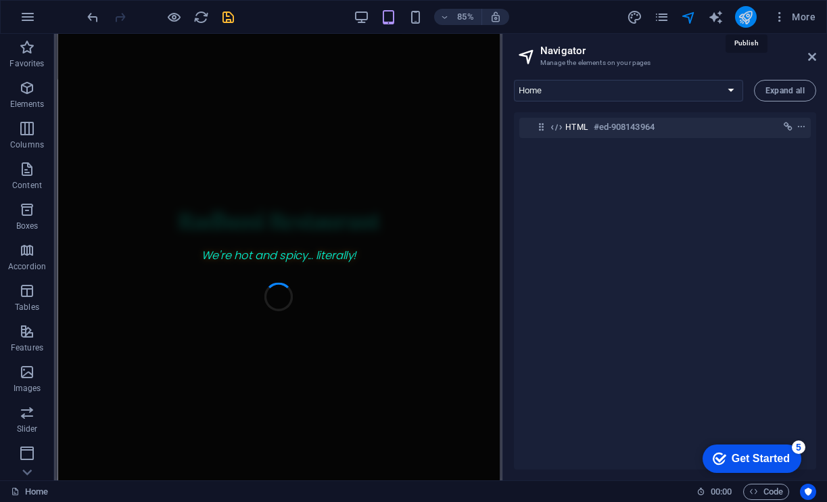
click at [747, 19] on icon "publish" at bounding box center [746, 17] width 16 height 16
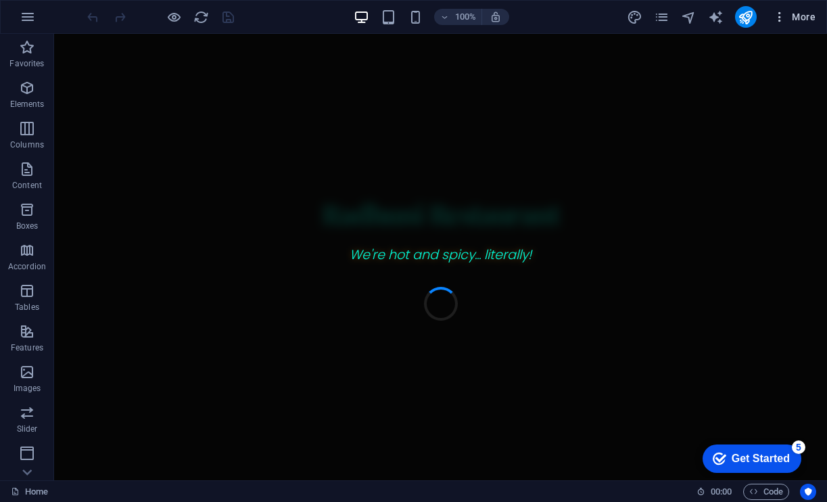
click at [783, 17] on icon "button" at bounding box center [780, 17] width 14 height 14
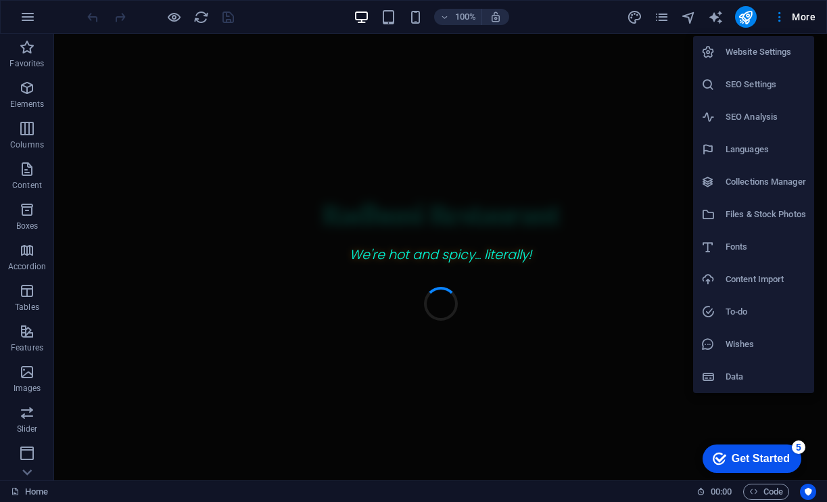
click at [760, 80] on h6 "SEO Settings" at bounding box center [766, 84] width 80 height 16
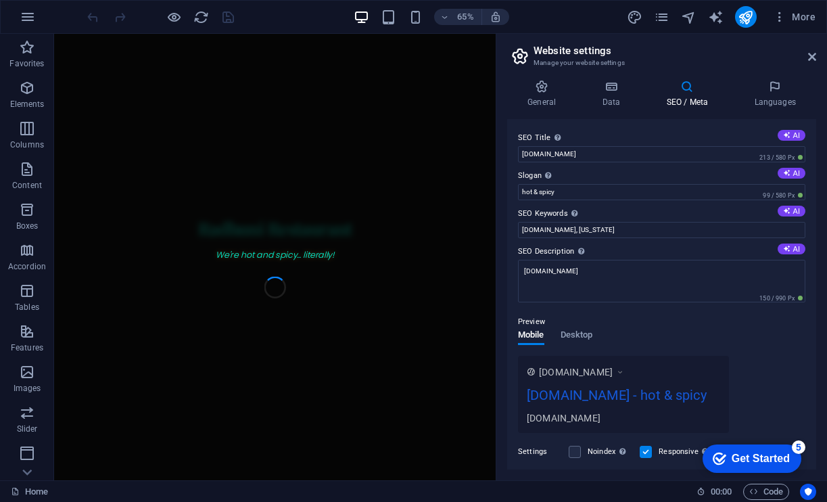
click at [554, 211] on label "SEO Keywords Comma-separated list of keywords representing your website. AI" at bounding box center [661, 214] width 287 height 16
click at [554, 222] on input "radhunirestaurants.com, Michigan" at bounding box center [661, 230] width 287 height 16
click at [554, 211] on label "SEO Keywords Comma-separated list of keywords representing your website. AI" at bounding box center [661, 214] width 287 height 16
click at [554, 222] on input "radhunirestaurants.com, Michigan" at bounding box center [661, 230] width 287 height 16
click at [554, 211] on label "SEO Keywords Comma-separated list of keywords representing your website. AI" at bounding box center [661, 214] width 287 height 16
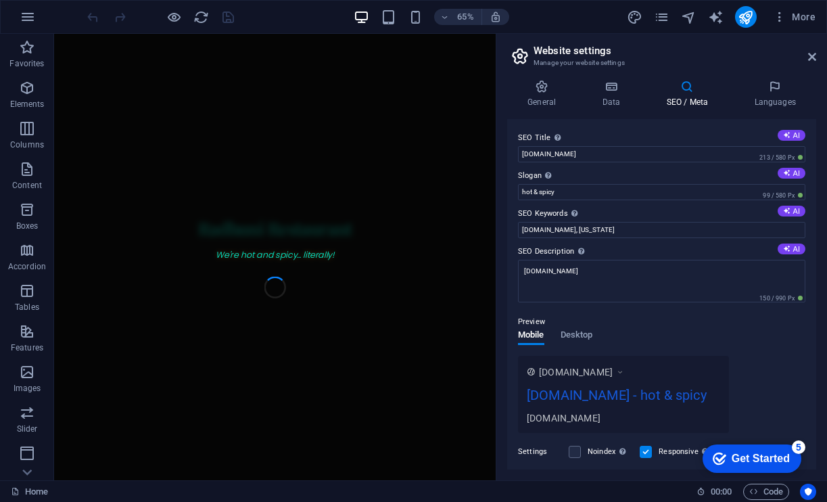
click at [554, 222] on input "radhunirestaurants.com, Michigan" at bounding box center [661, 230] width 287 height 16
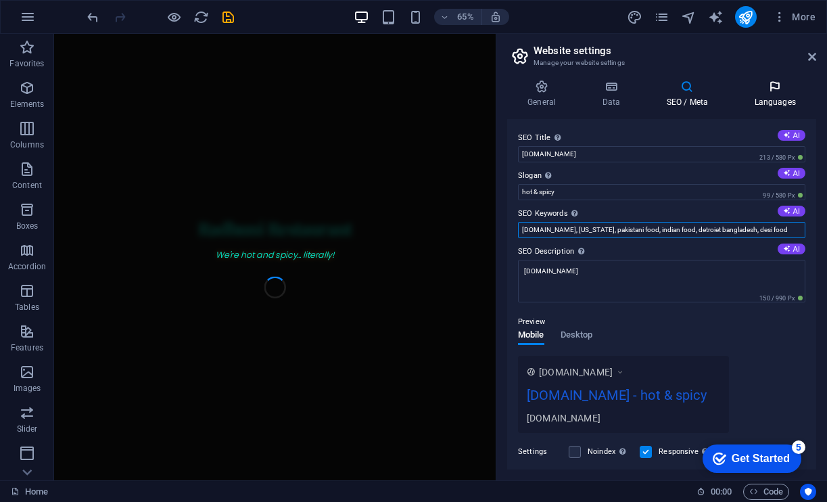
type input "radhunirestaurants.com, Michigan, pakistani food, indian food, detroiet banglad…"
click at [769, 92] on icon at bounding box center [775, 87] width 83 height 14
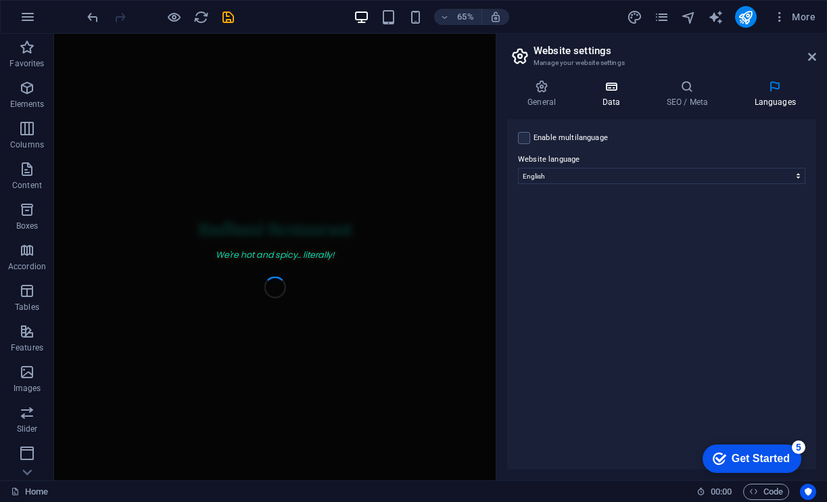
click at [610, 95] on h4 "Data" at bounding box center [614, 94] width 64 height 28
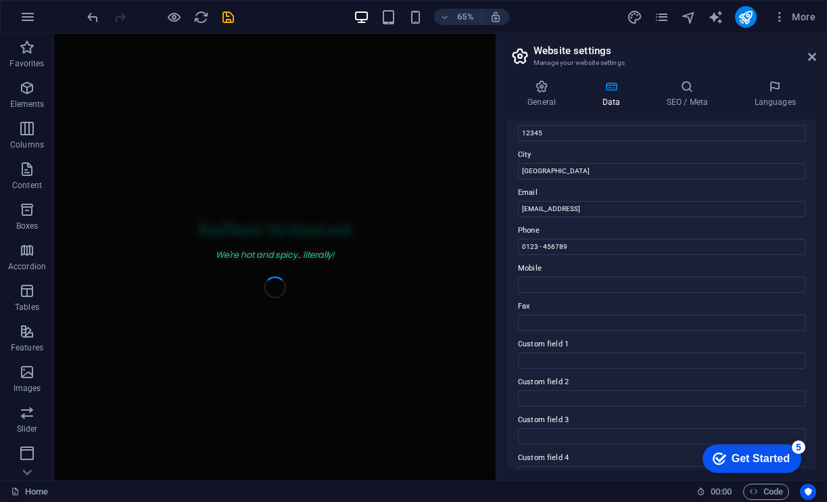
scroll to position [188, 0]
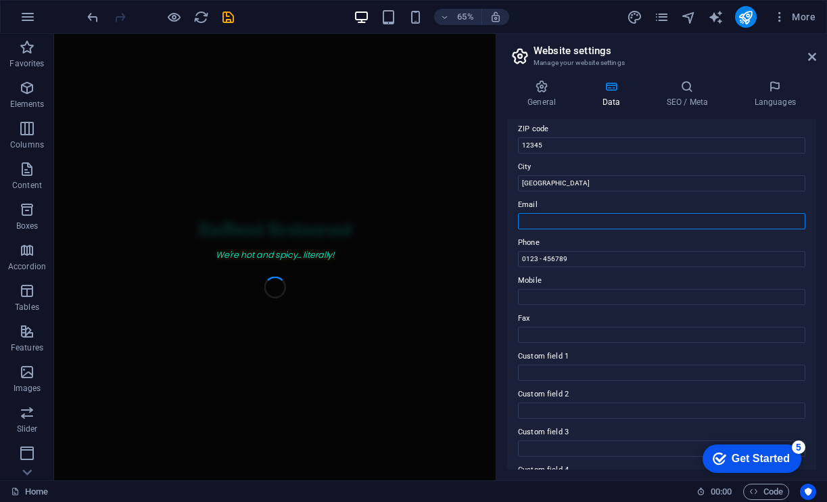
paste input "Radhunirestaurantmi@gmail.com"
type input "Radhunirestaurantmi@gmail.com"
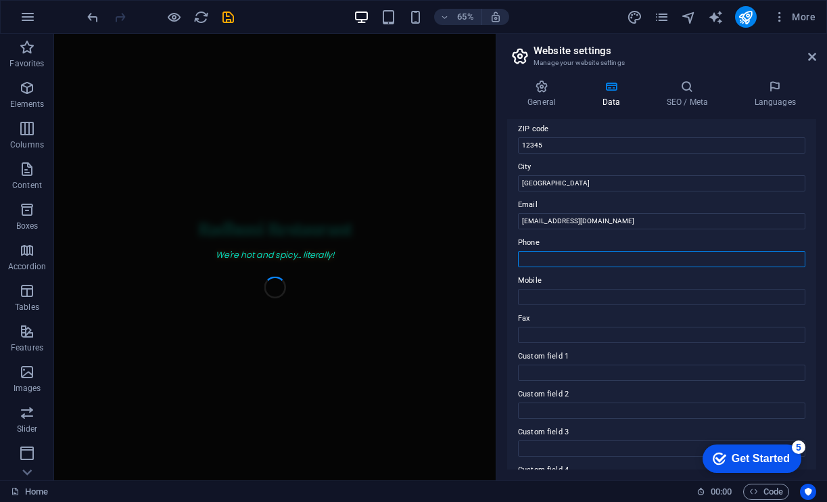
paste input "+1 313-707-0621"
type input "+1 313-707-0621"
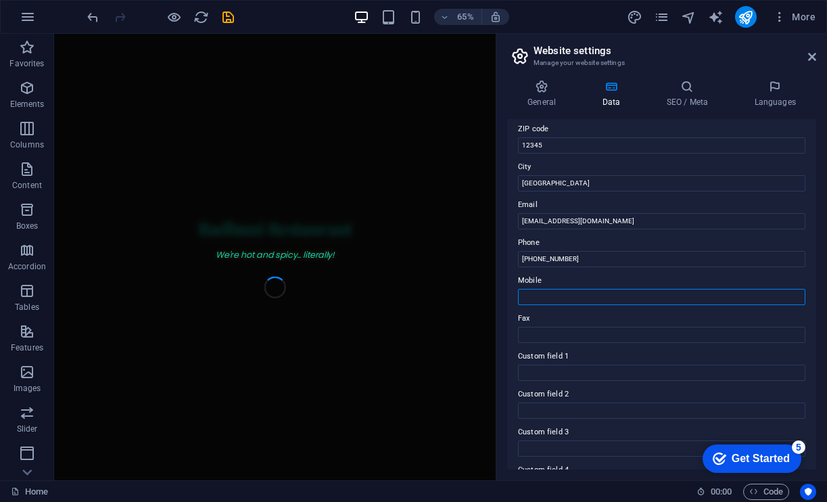
click at [568, 296] on input "Mobile" at bounding box center [661, 297] width 287 height 16
paste input "+1 313-707-0621"
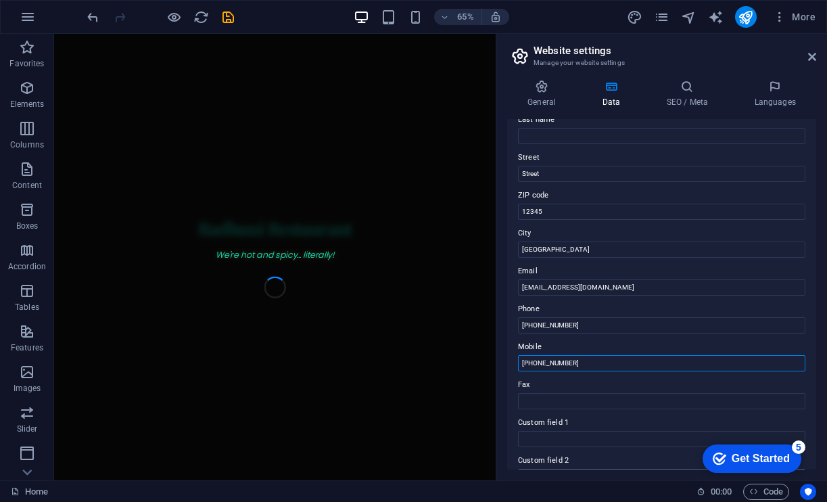
scroll to position [120, 0]
type input "+1 313-707-0621"
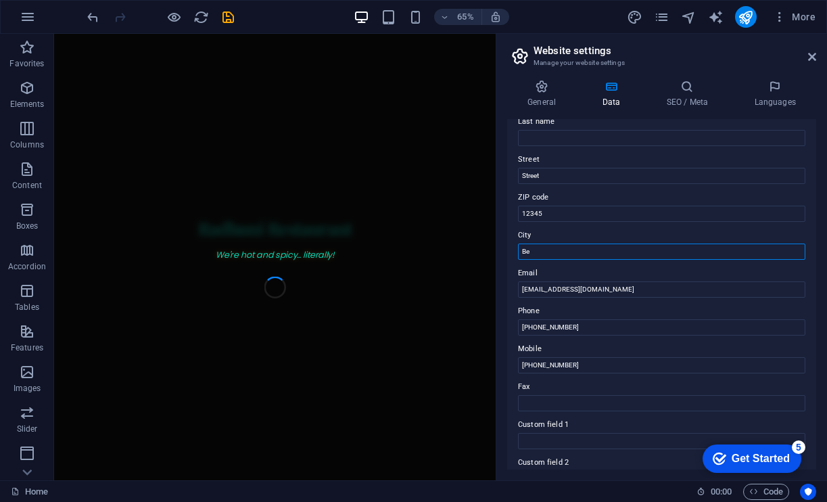
type input "B"
paste input "Detroit"
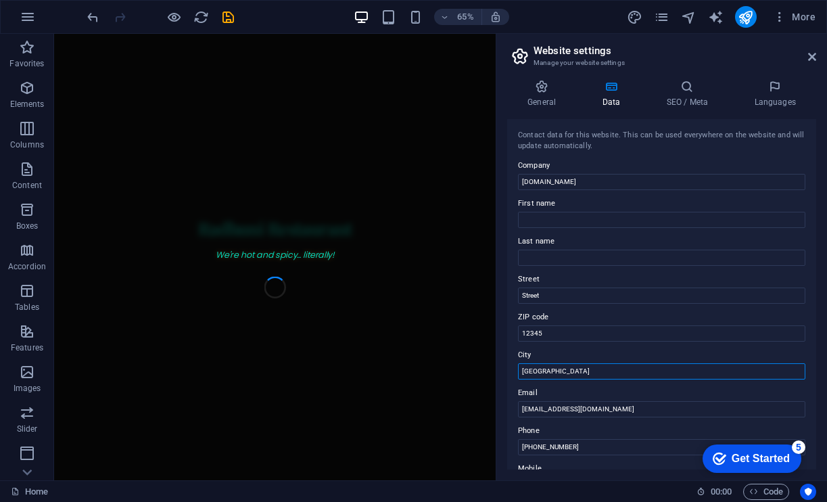
scroll to position [0, 0]
type input "Detroit"
type input "Radhuni"
click at [563, 266] on div "Contact data for this website. This can be used everywhere on the website and w…" at bounding box center [661, 294] width 309 height 350
type input "Restaurant"
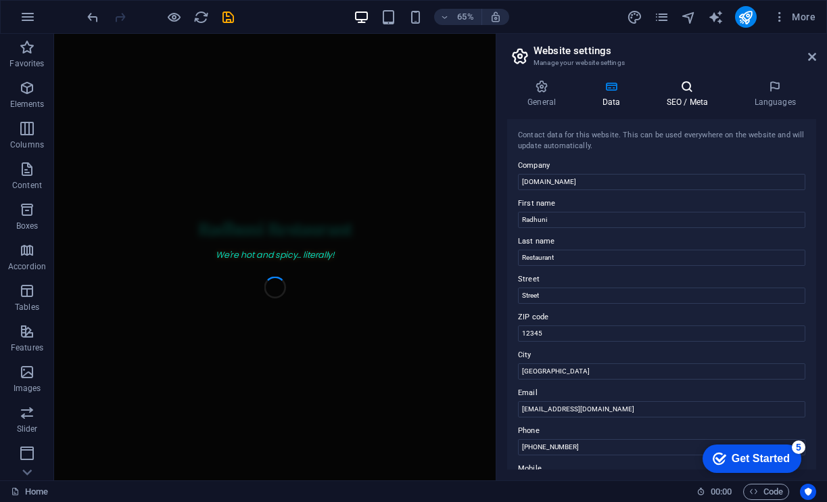
click at [678, 100] on h4 "SEO / Meta" at bounding box center [690, 94] width 88 height 28
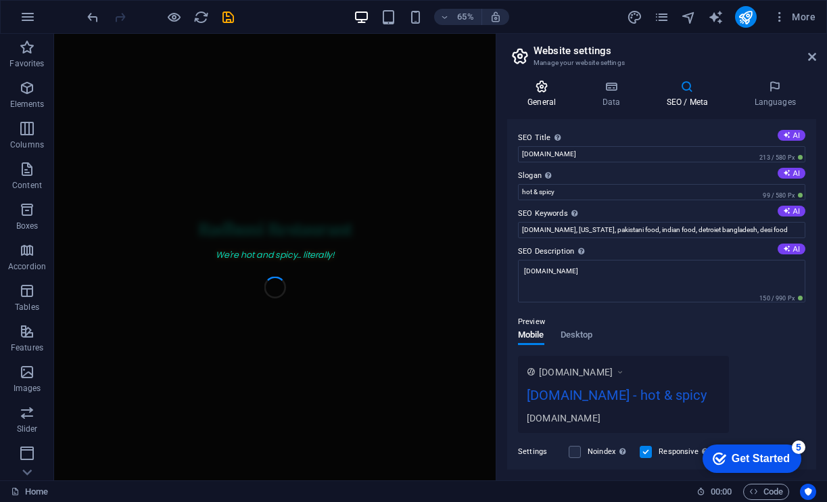
click at [543, 88] on icon at bounding box center [541, 87] width 69 height 14
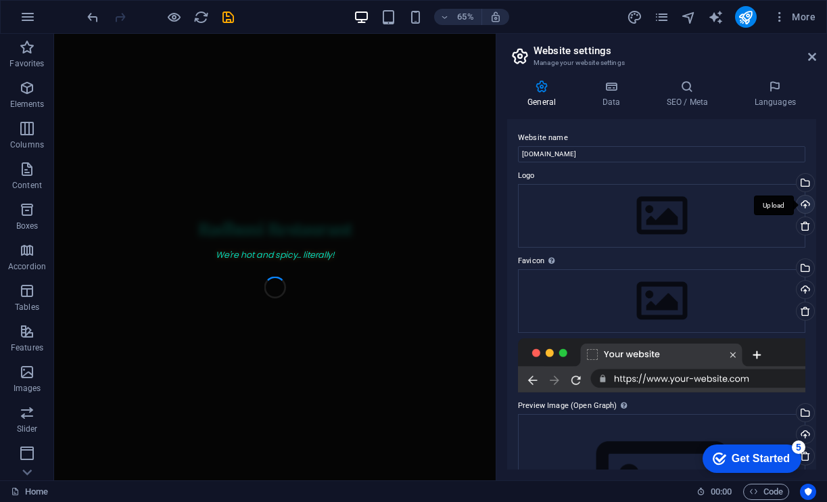
click at [804, 203] on div "Upload" at bounding box center [804, 205] width 20 height 20
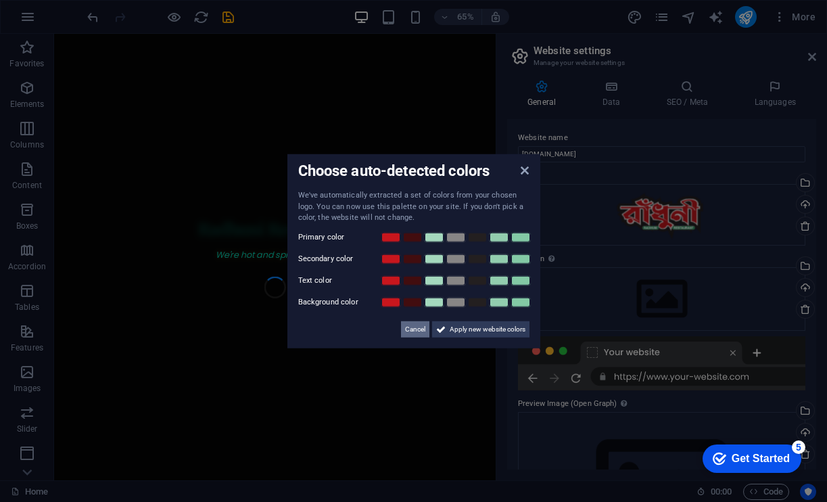
click at [423, 331] on span "Cancel" at bounding box center [415, 329] width 20 height 16
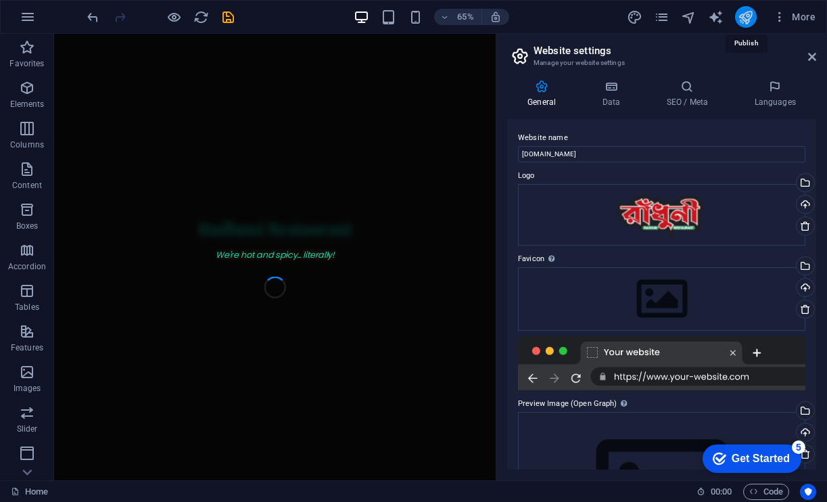
click at [745, 19] on icon "publish" at bounding box center [746, 17] width 16 height 16
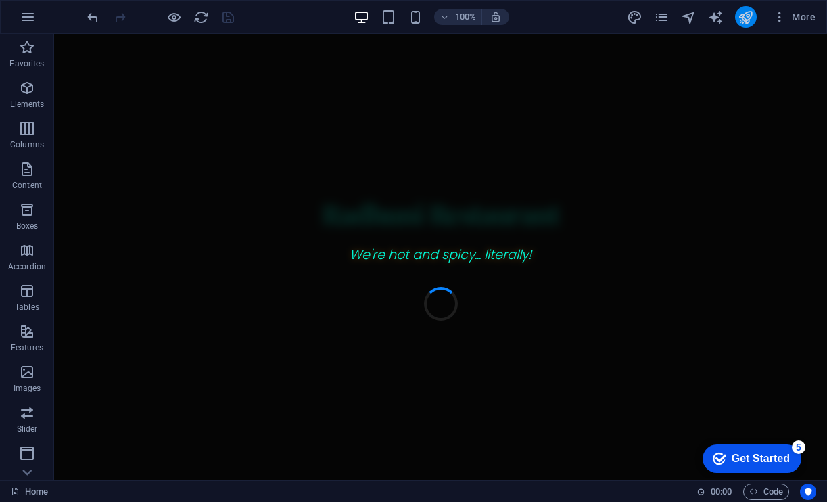
click at [752, 18] on icon "publish" at bounding box center [746, 17] width 16 height 16
click at [786, 17] on icon "button" at bounding box center [780, 17] width 14 height 14
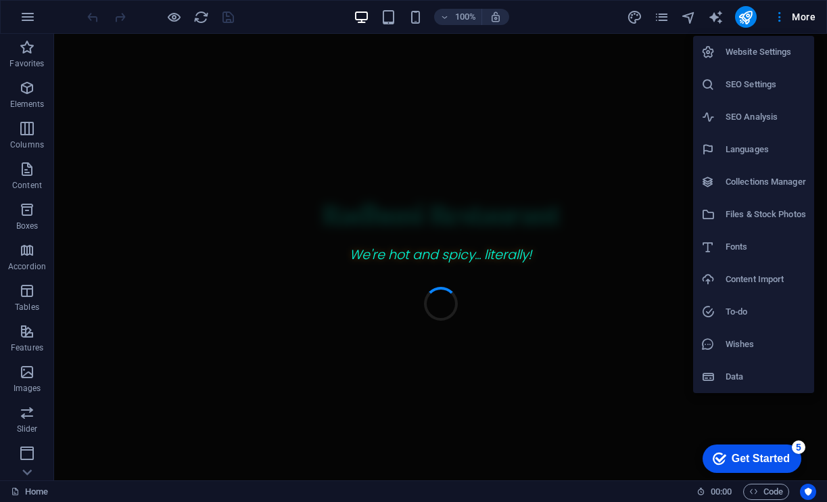
click at [763, 89] on h6 "SEO Settings" at bounding box center [766, 84] width 80 height 16
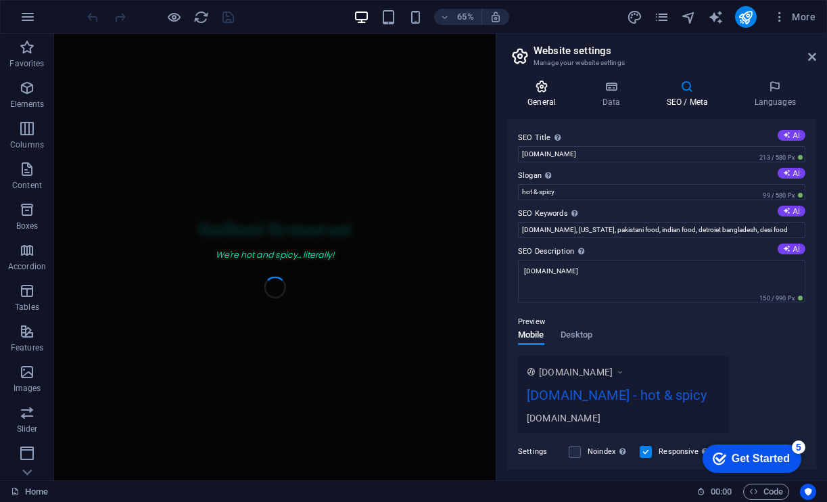
click at [552, 96] on h4 "General" at bounding box center [544, 94] width 74 height 28
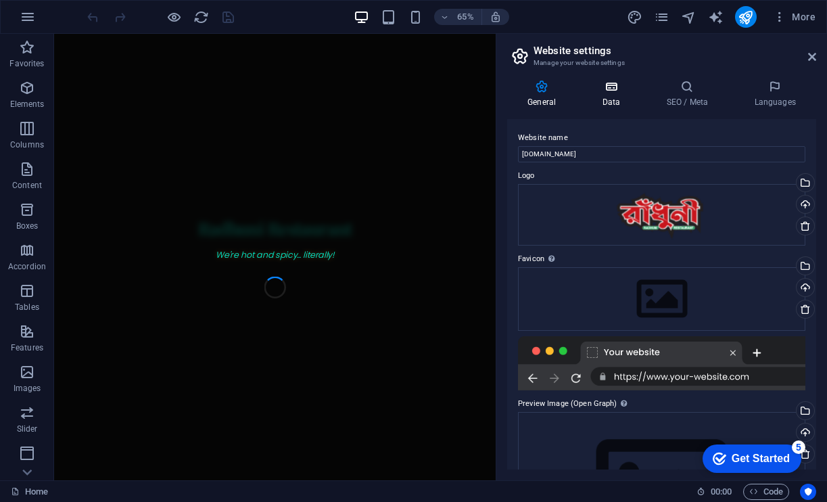
click at [619, 91] on icon at bounding box center [611, 87] width 59 height 14
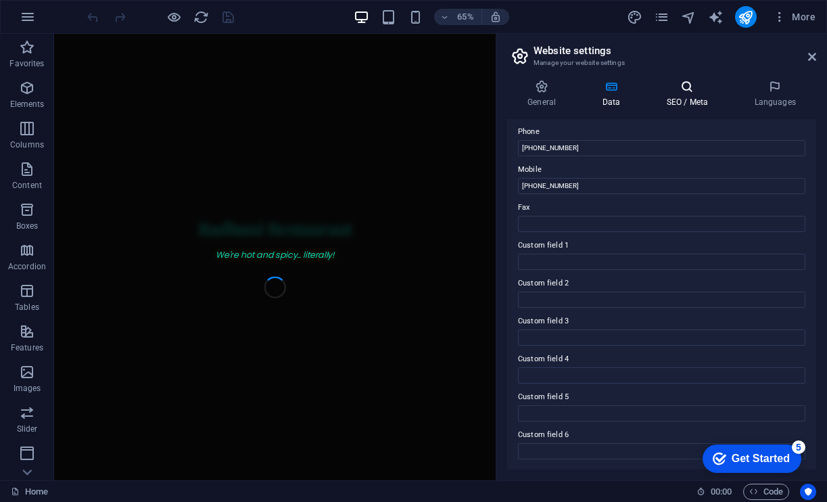
scroll to position [298, 0]
click at [780, 16] on icon "button" at bounding box center [780, 17] width 14 height 14
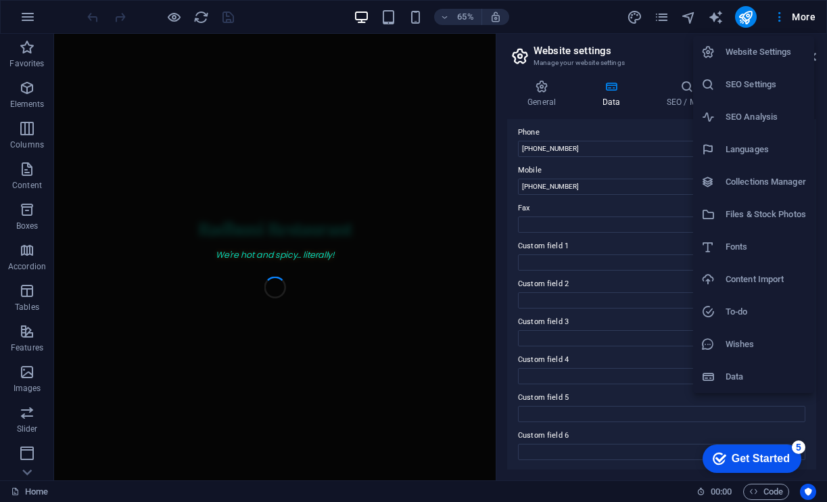
click at [751, 116] on h6 "SEO Analysis" at bounding box center [766, 117] width 80 height 16
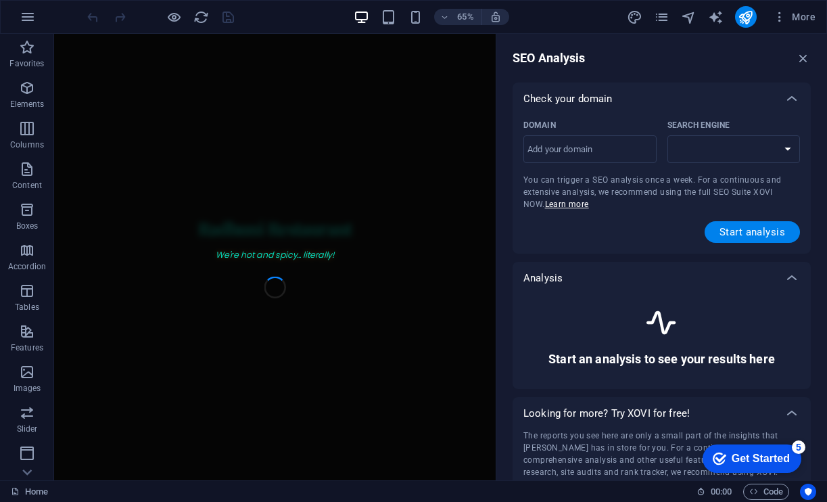
select select "[DOMAIN_NAME]"
click at [561, 151] on input "Domain ​" at bounding box center [589, 150] width 133 height 22
type input "[DOMAIN_NAME]"
select select "[DOMAIN_NAME]"
type input "[DOMAIN_NAME]"
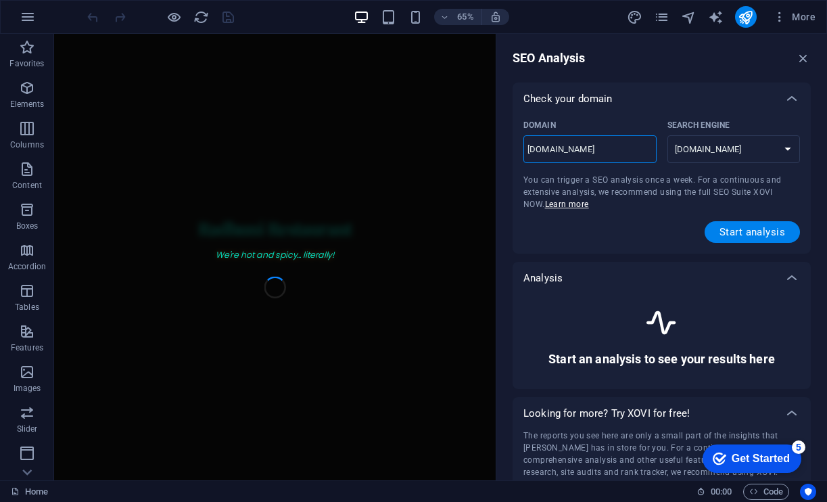
select select "[DOMAIN_NAME]"
type input "[DOMAIN_NAME]"
click at [711, 231] on button "Start analysis" at bounding box center [752, 232] width 95 height 22
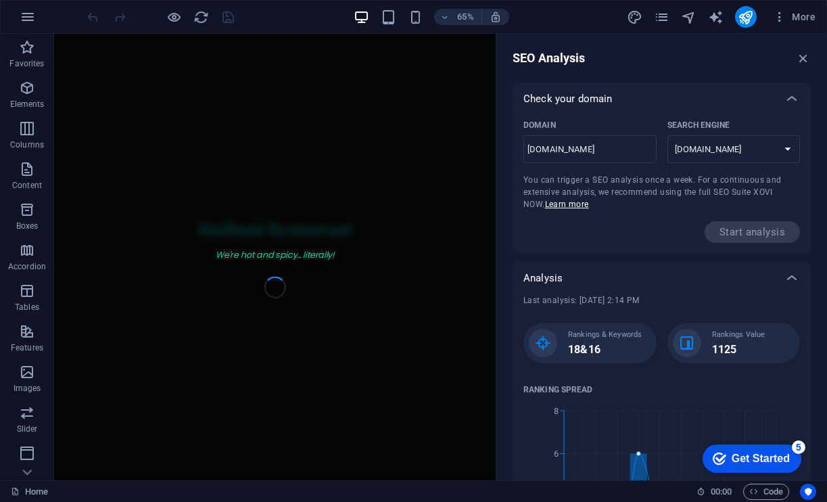
scroll to position [0, 0]
click at [660, 101] on div "Check your domain" at bounding box center [649, 99] width 252 height 14
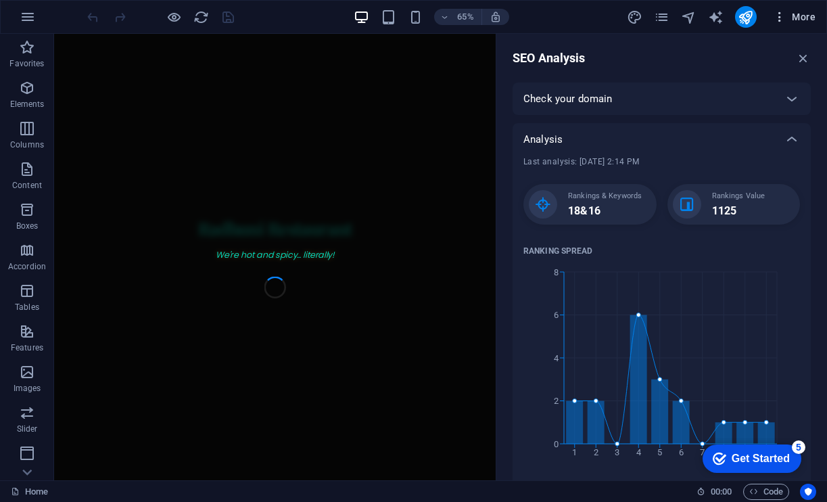
click at [776, 25] on button "More" at bounding box center [794, 17] width 53 height 22
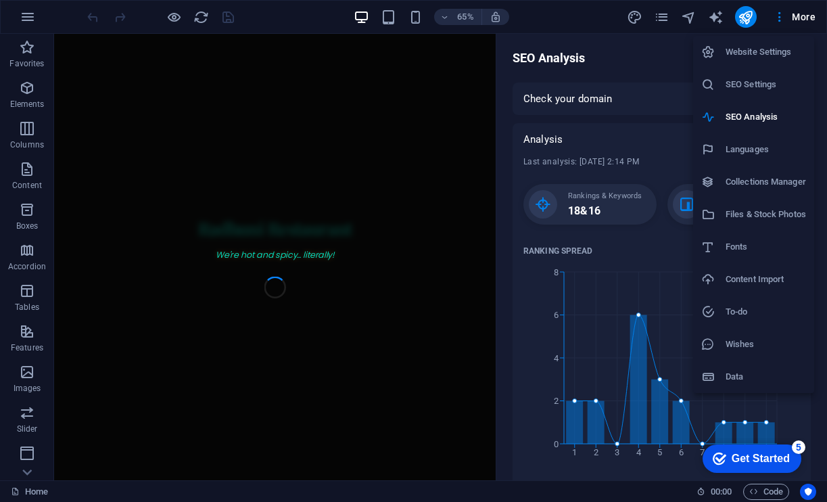
click at [737, 48] on h6 "Website Settings" at bounding box center [766, 52] width 80 height 16
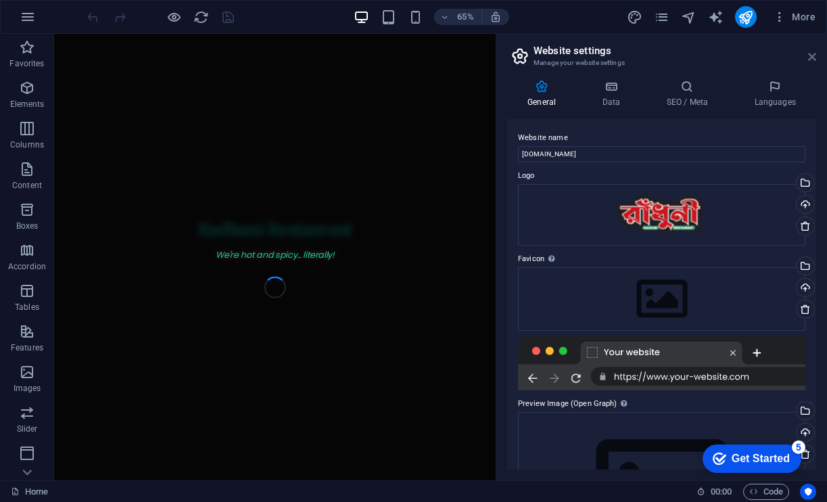
click at [809, 56] on icon at bounding box center [812, 56] width 8 height 11
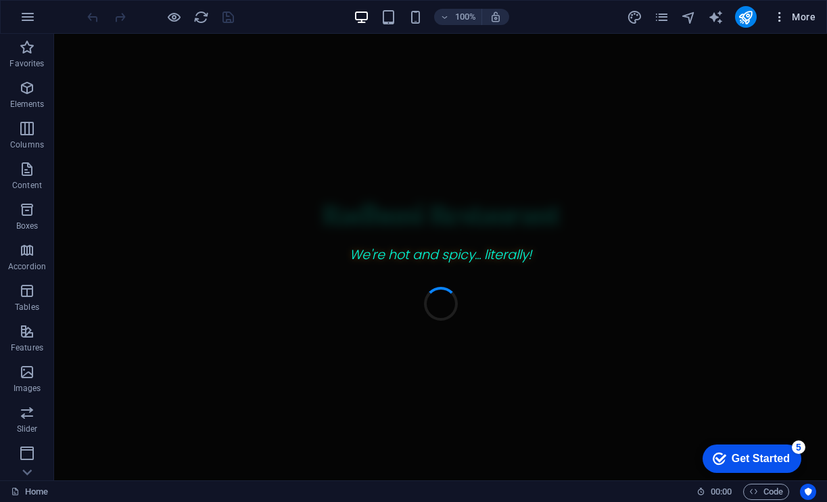
click at [778, 16] on icon "button" at bounding box center [780, 17] width 14 height 14
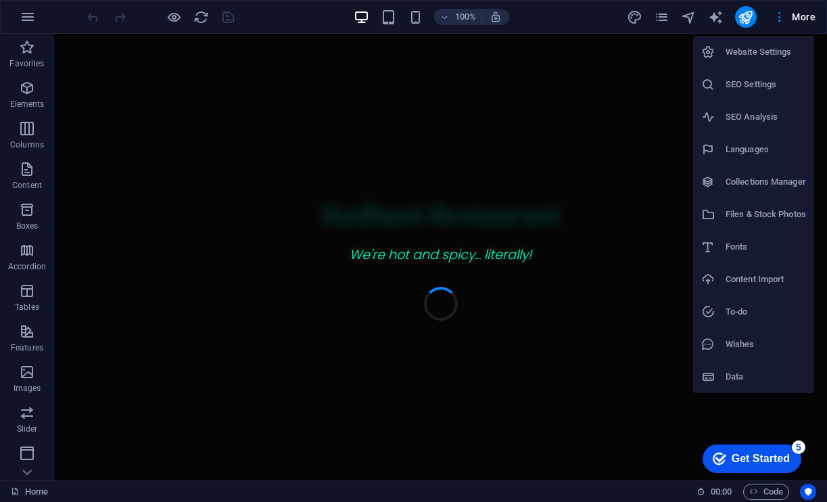
click at [761, 49] on h6 "Website Settings" at bounding box center [766, 52] width 80 height 16
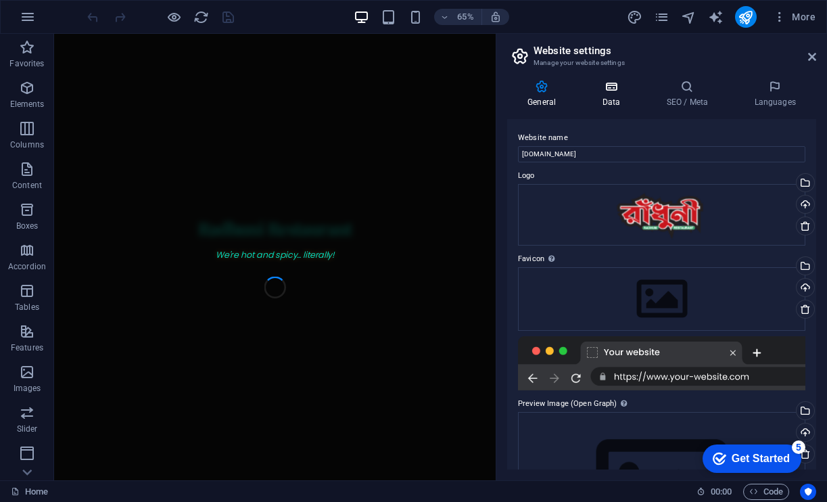
click at [617, 89] on icon at bounding box center [611, 87] width 59 height 14
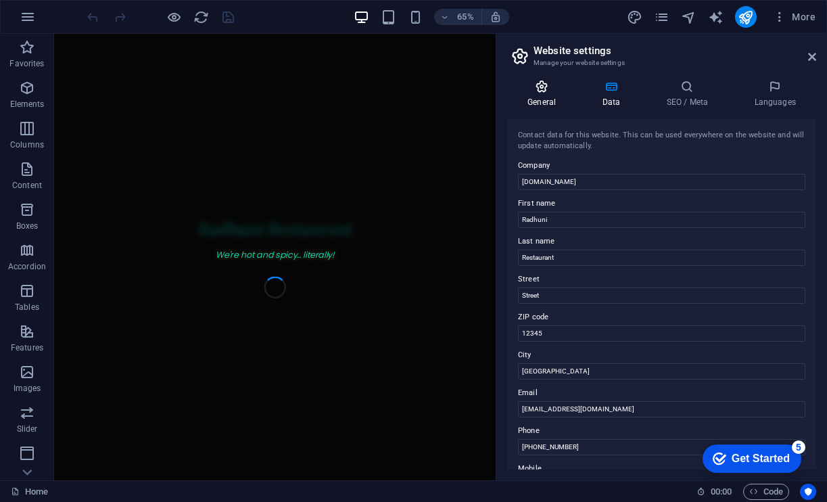
click at [552, 91] on icon at bounding box center [541, 87] width 69 height 14
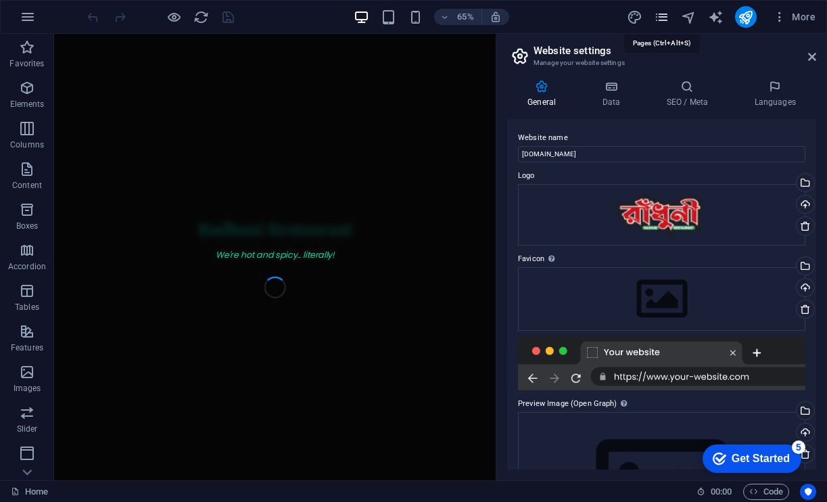
click at [663, 22] on icon "pages" at bounding box center [662, 17] width 16 height 16
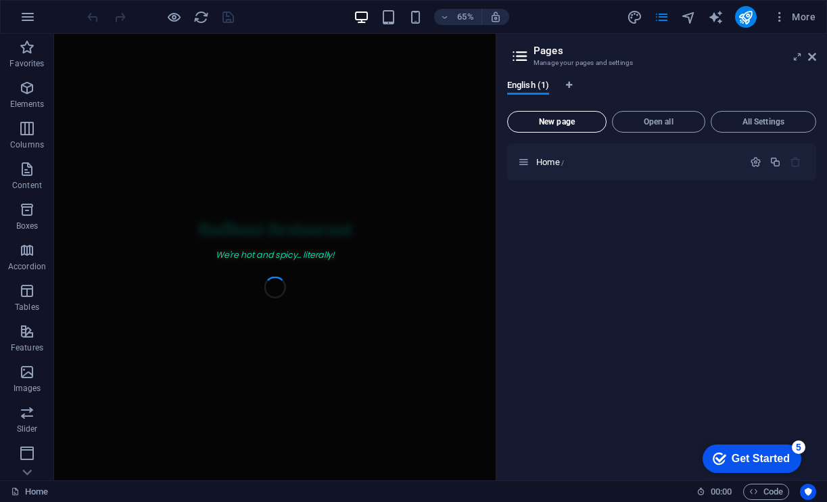
click at [571, 124] on span "New page" at bounding box center [556, 122] width 87 height 8
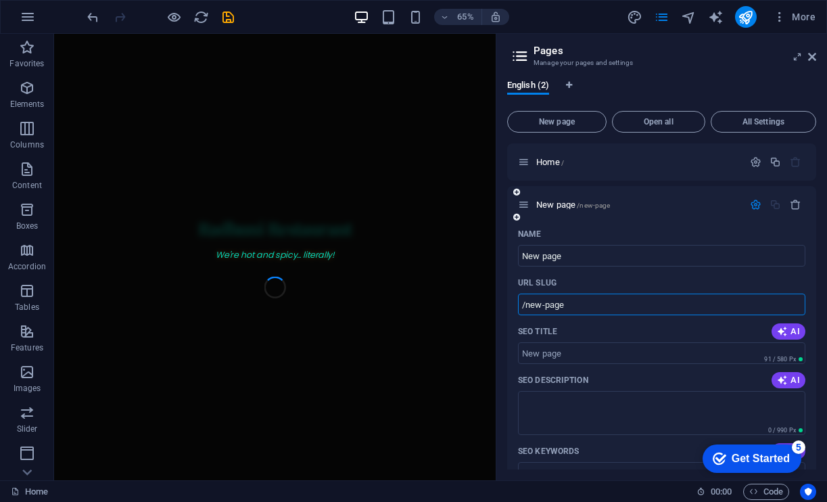
click at [575, 306] on input "/new-page" at bounding box center [661, 304] width 287 height 22
type input "/"
click at [793, 202] on icon "button" at bounding box center [795, 204] width 11 height 11
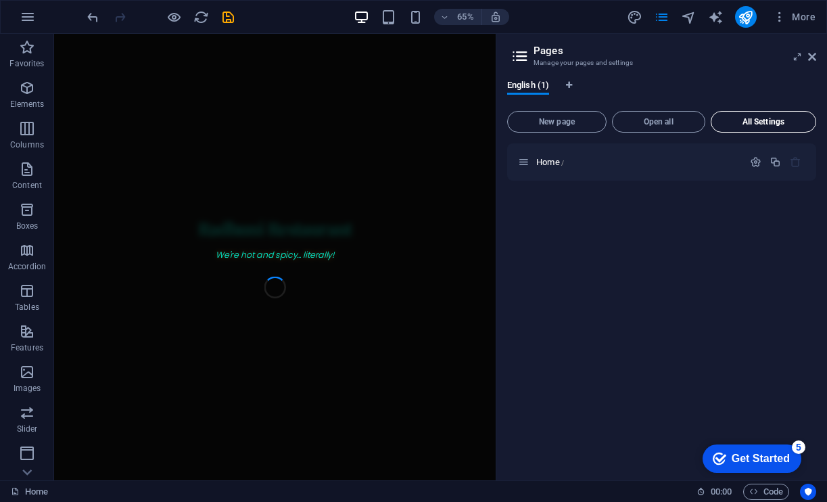
click at [730, 122] on span "All Settings" at bounding box center [763, 122] width 93 height 8
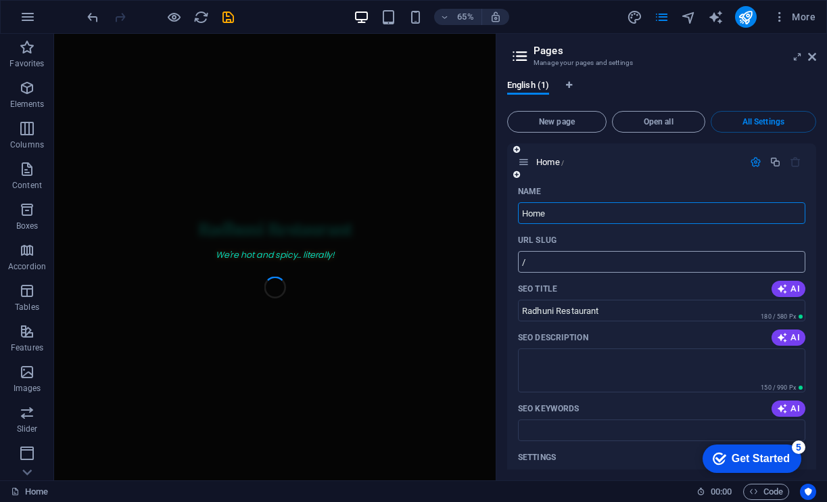
click at [596, 260] on input "/" at bounding box center [661, 262] width 287 height 22
type input "/"
